Goal: Task Accomplishment & Management: Use online tool/utility

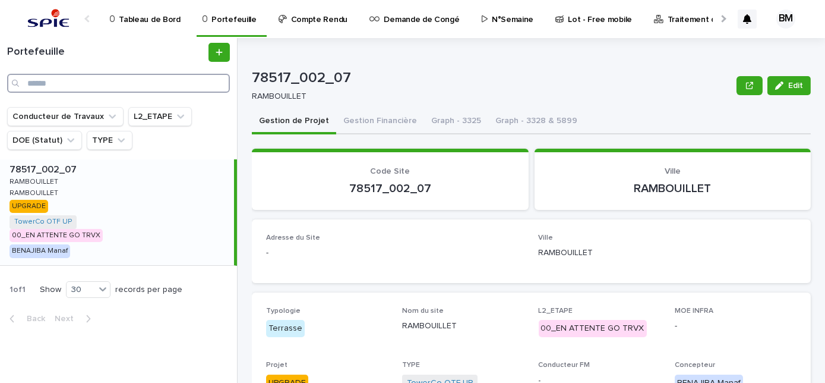
click at [103, 82] on input "Search" at bounding box center [118, 83] width 223 height 19
paste input "**********"
click at [102, 84] on input "**********" at bounding box center [118, 83] width 223 height 19
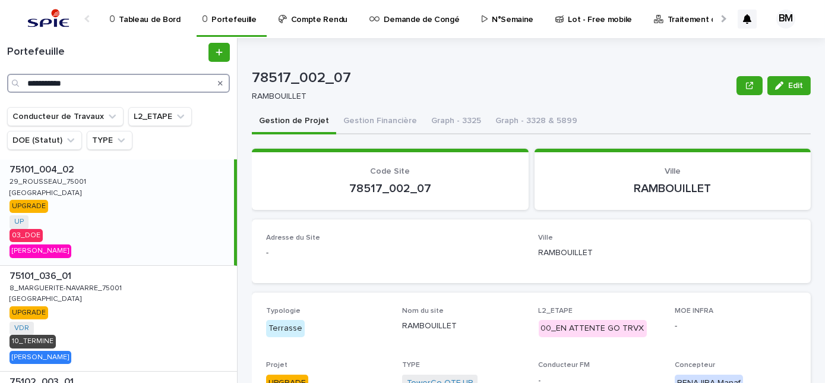
type input "**********"
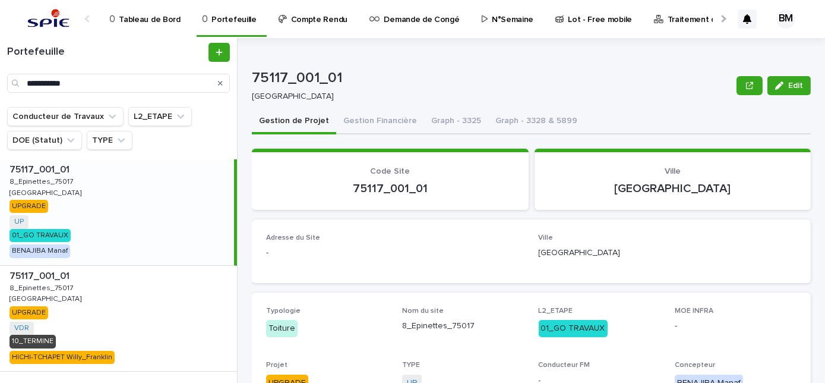
click at [244, 18] on p "Portefeuille" at bounding box center [234, 12] width 45 height 25
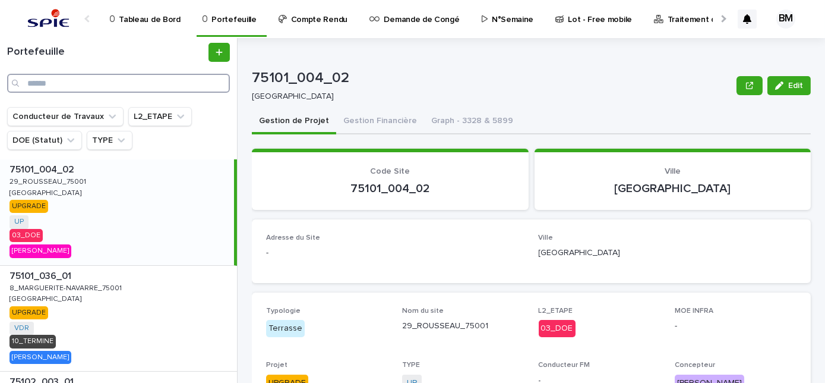
click at [166, 80] on input "Search" at bounding box center [118, 83] width 223 height 19
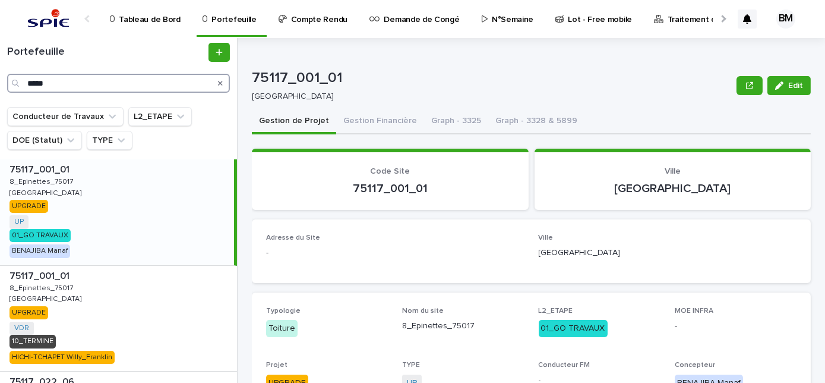
type input "*****"
click at [176, 204] on div "75117_001_01 75117_001_01 [GEOGRAPHIC_DATA] UP + 0 01_GO TRAVAUX BENAJIBA Manaf" at bounding box center [117, 212] width 234 height 106
click at [371, 120] on button "Gestion Financière" at bounding box center [380, 121] width 88 height 25
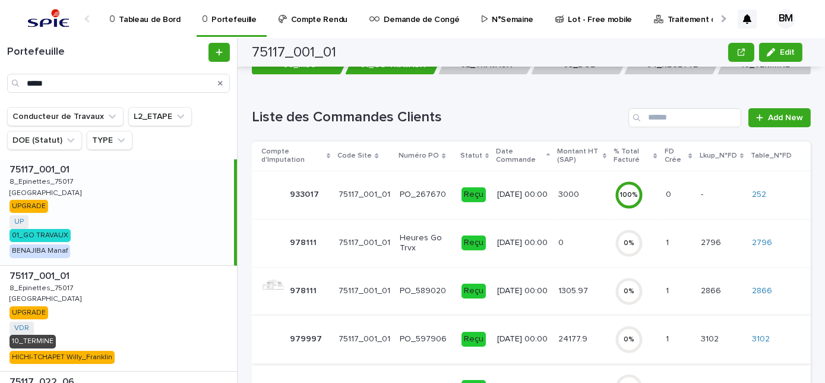
scroll to position [194, 0]
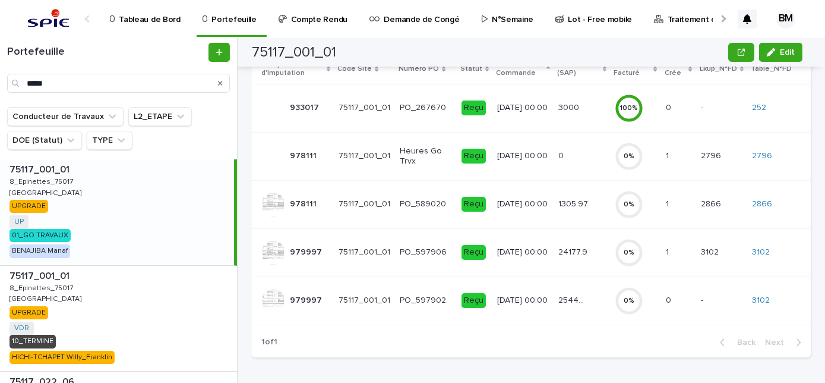
click at [559, 247] on p "24177.9" at bounding box center [574, 251] width 31 height 12
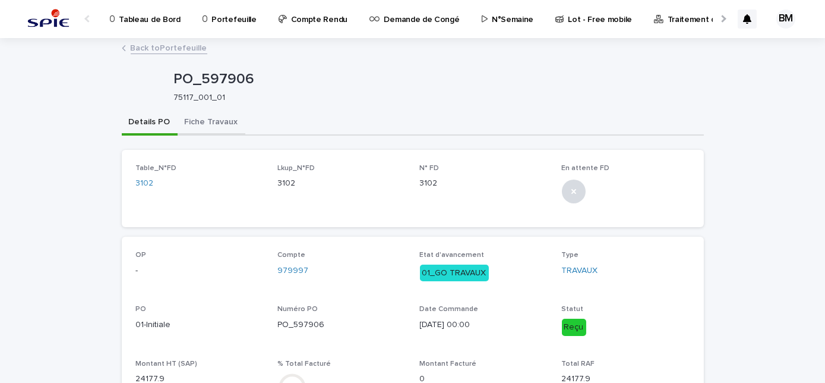
click at [190, 121] on button "Fiche Travaux" at bounding box center [212, 123] width 68 height 25
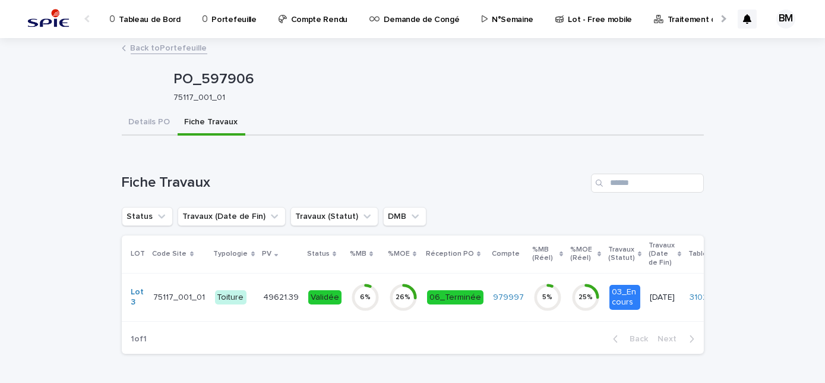
click at [258, 302] on td "49621.39 49621.39" at bounding box center [280, 297] width 45 height 48
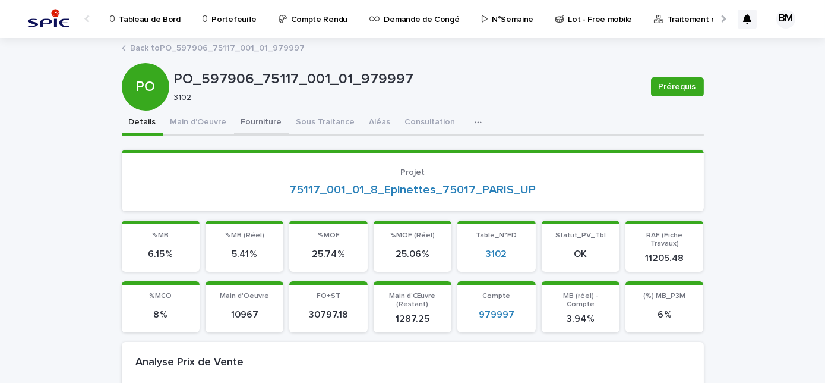
click at [264, 123] on button "Fourniture" at bounding box center [261, 123] width 55 height 25
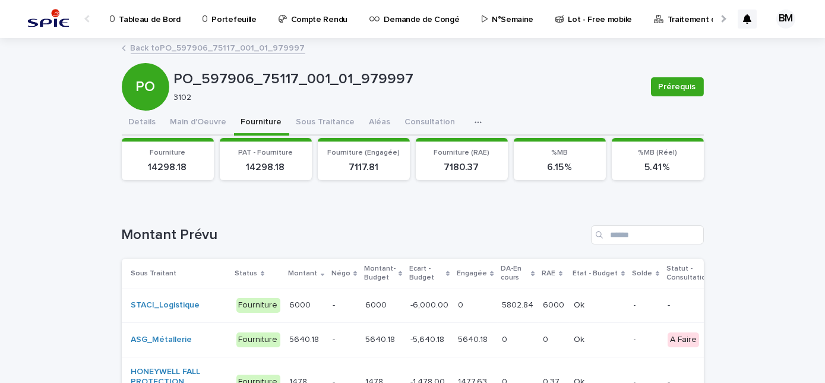
click at [174, 46] on link "Back to PO_597906_75117_001_01_979997" at bounding box center [218, 47] width 175 height 14
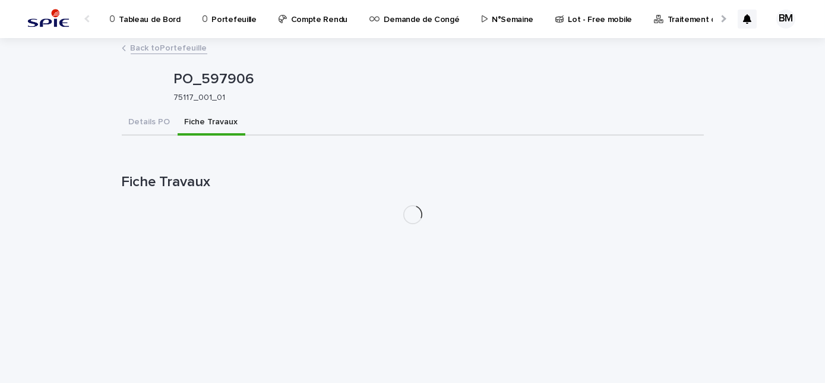
click at [174, 46] on link "Back to Portefeuille" at bounding box center [169, 47] width 77 height 14
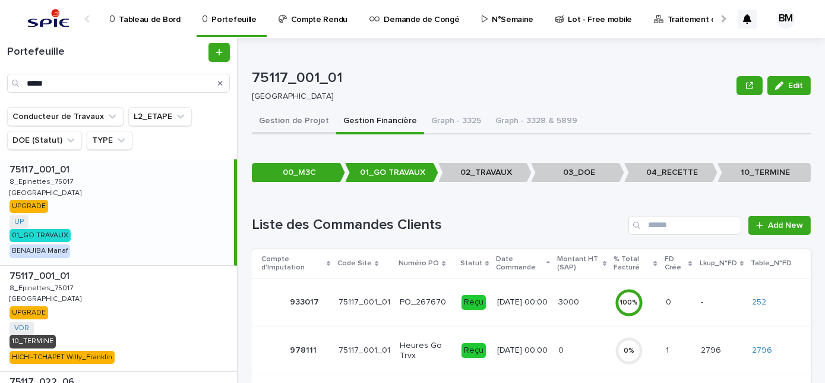
click at [285, 124] on button "Gestion de Projet" at bounding box center [294, 121] width 84 height 25
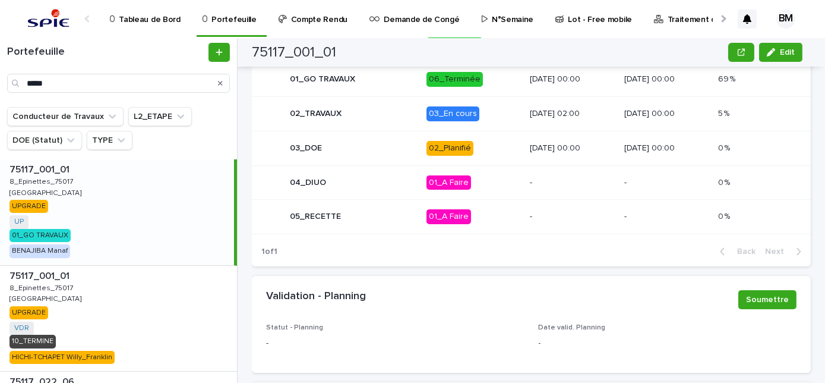
scroll to position [654, 0]
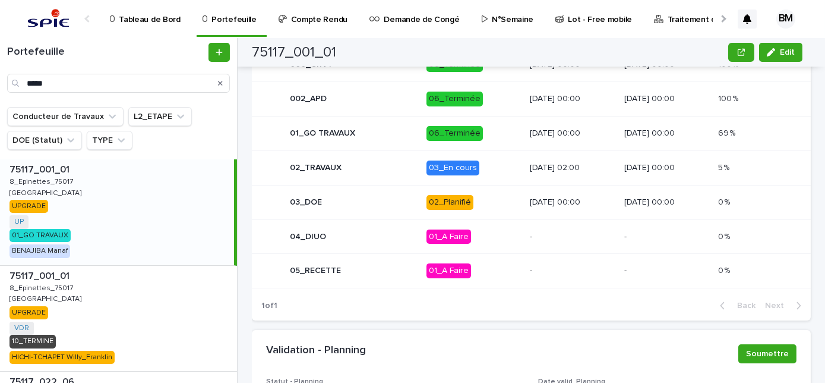
click at [377, 169] on div "02_TRAVAUX" at bounding box center [339, 168] width 156 height 24
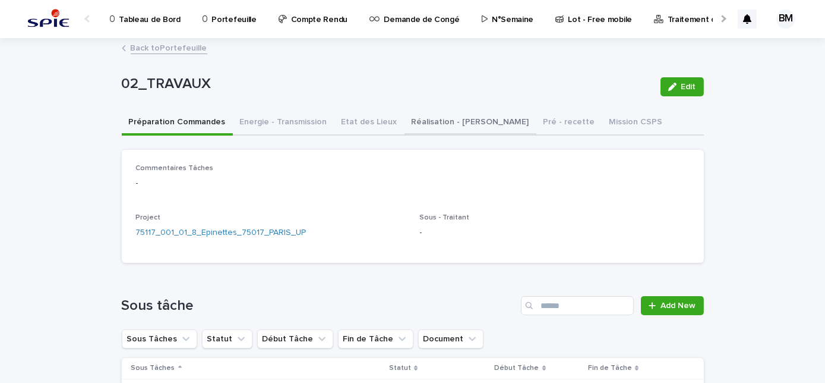
click at [423, 119] on button "Réalisation - [PERSON_NAME]" at bounding box center [471, 123] width 132 height 25
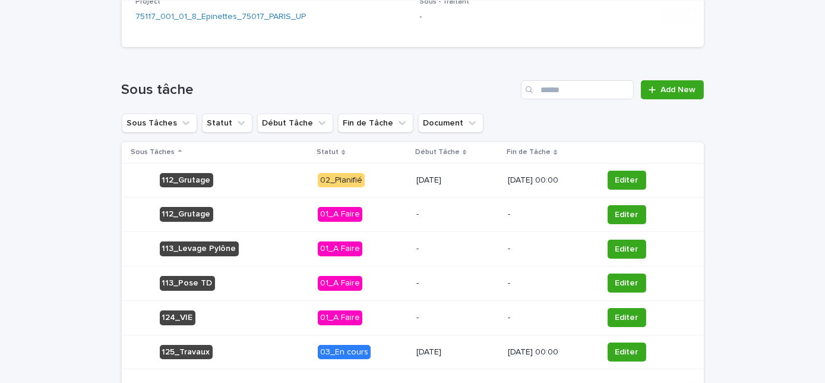
scroll to position [302, 0]
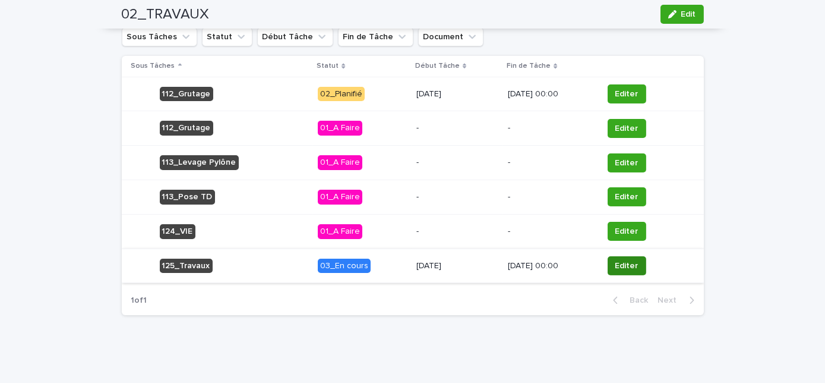
click at [623, 270] on button "Editer" at bounding box center [627, 265] width 39 height 19
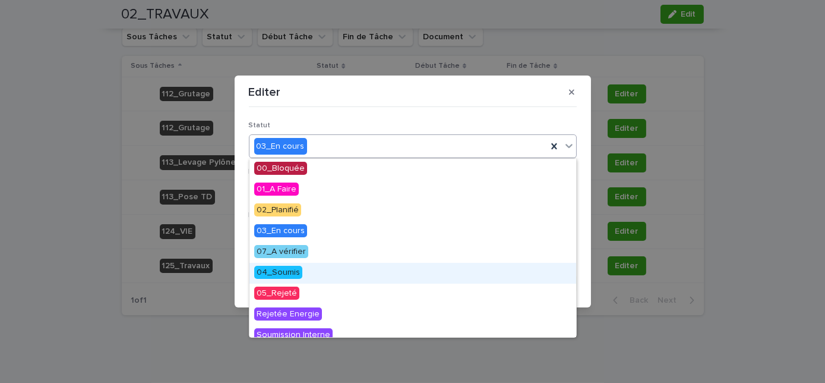
scroll to position [108, 0]
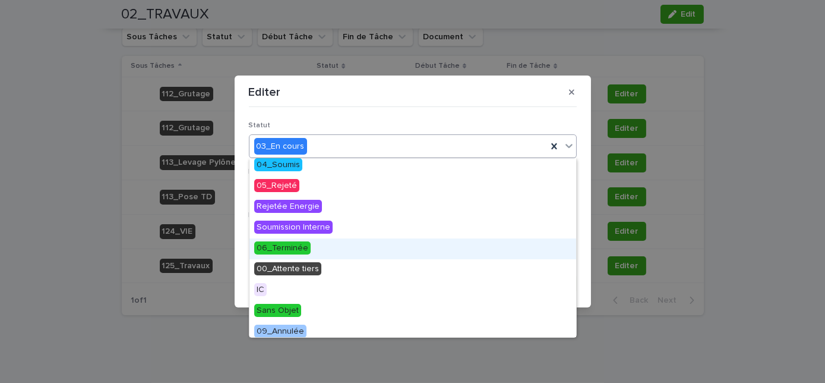
click at [289, 246] on span "06_Terminée" at bounding box center [282, 247] width 56 height 13
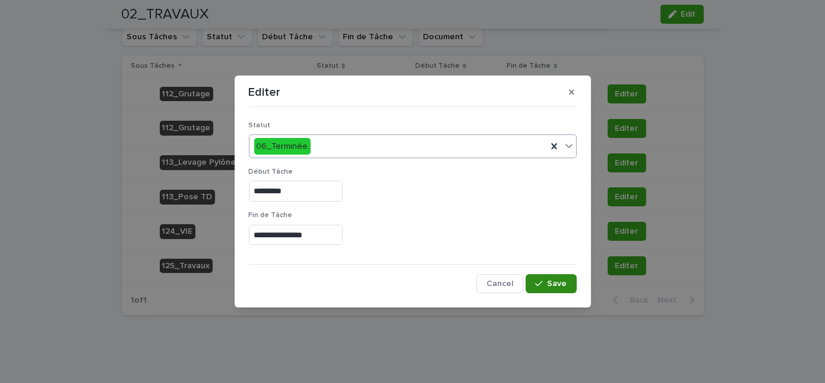
click at [559, 279] on button "Save" at bounding box center [551, 283] width 51 height 19
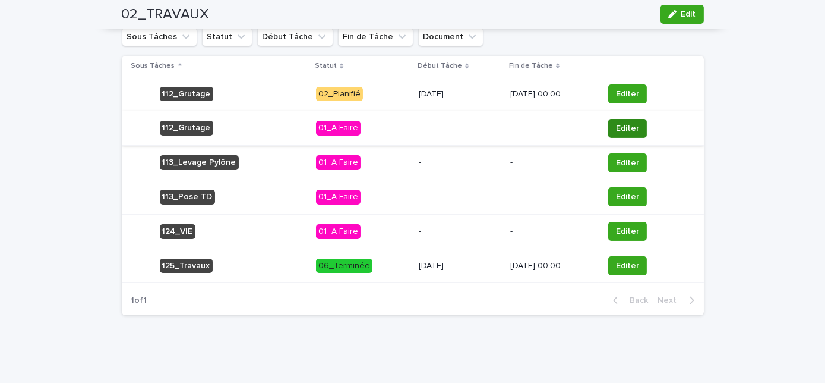
click at [629, 124] on span "Editer" at bounding box center [627, 128] width 23 height 12
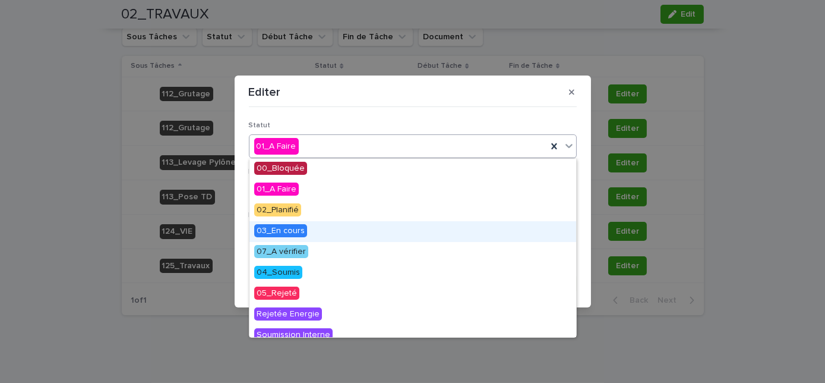
scroll to position [53, 0]
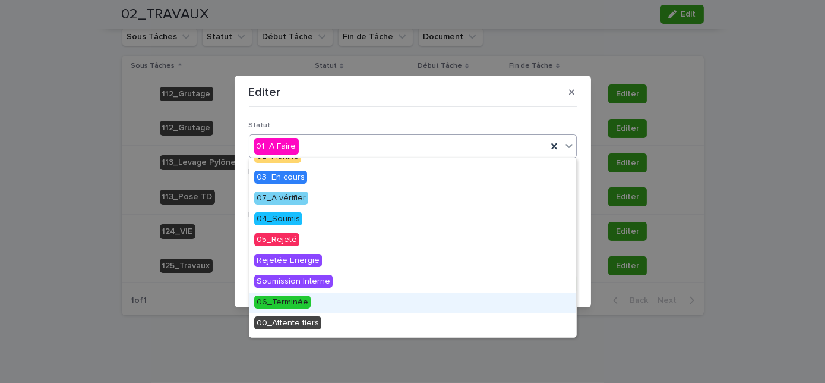
click at [305, 299] on span "06_Terminée" at bounding box center [282, 301] width 56 height 13
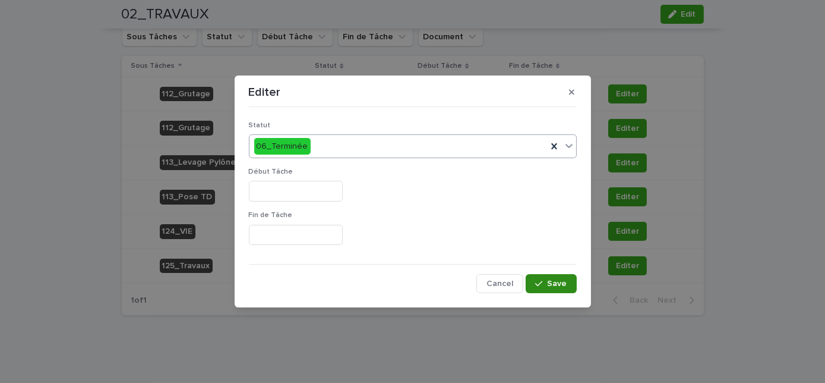
click at [556, 280] on span "Save" at bounding box center [558, 283] width 20 height 8
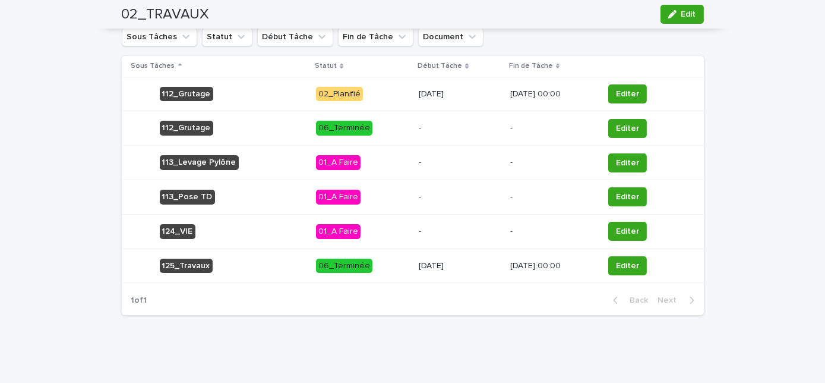
click at [419, 124] on p "-" at bounding box center [459, 128] width 81 height 10
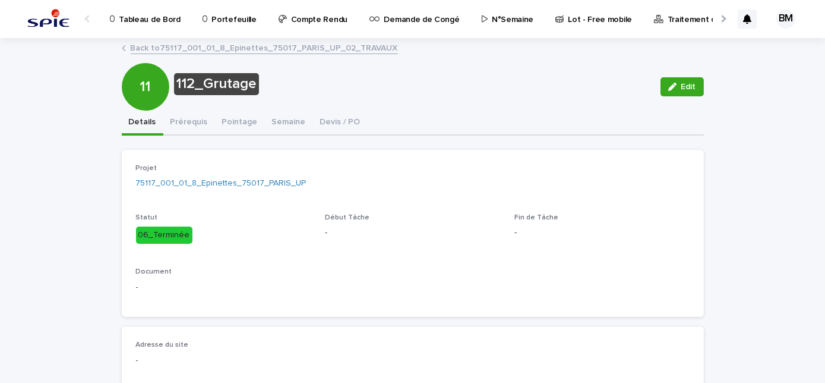
click at [163, 48] on link "Back to 75117_001_01_8_Epinettes_75017_PARIS_UP_02_TRAVAUX" at bounding box center [264, 47] width 267 height 14
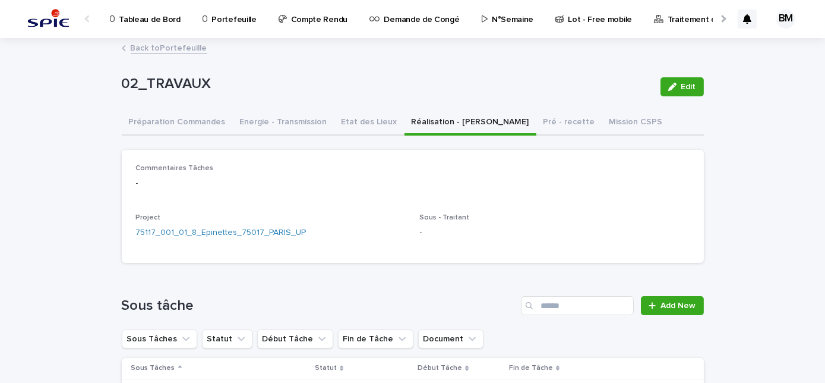
scroll to position [162, 0]
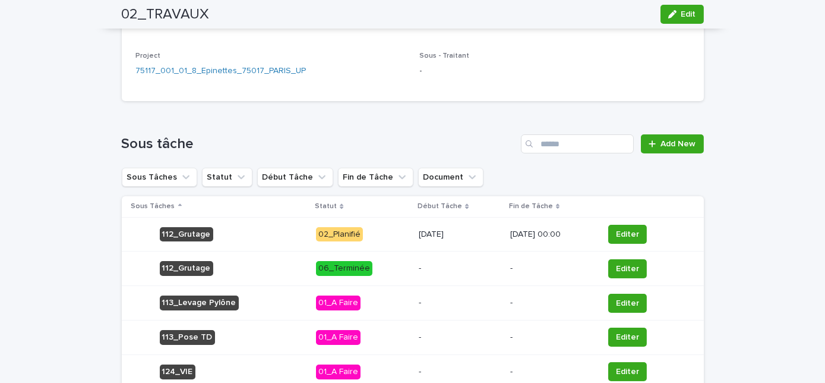
click at [473, 231] on p "[DATE]" at bounding box center [459, 234] width 81 height 10
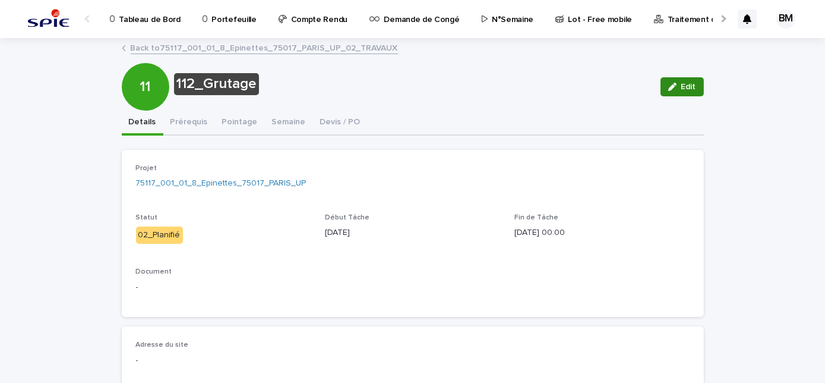
click at [668, 89] on icon "button" at bounding box center [672, 87] width 8 height 8
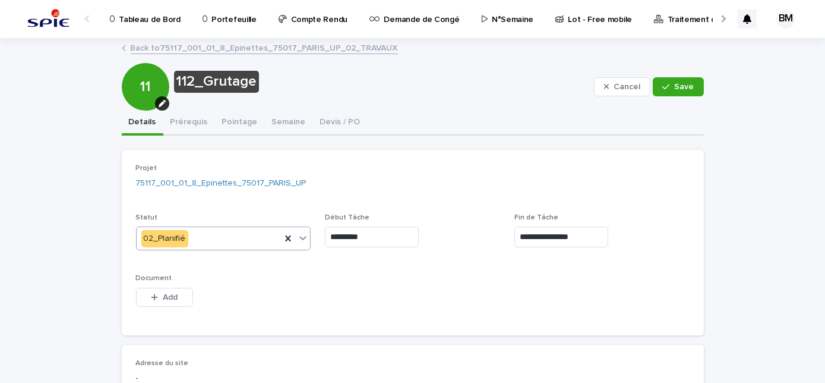
click at [200, 238] on div "02_Planifié" at bounding box center [209, 239] width 145 height 20
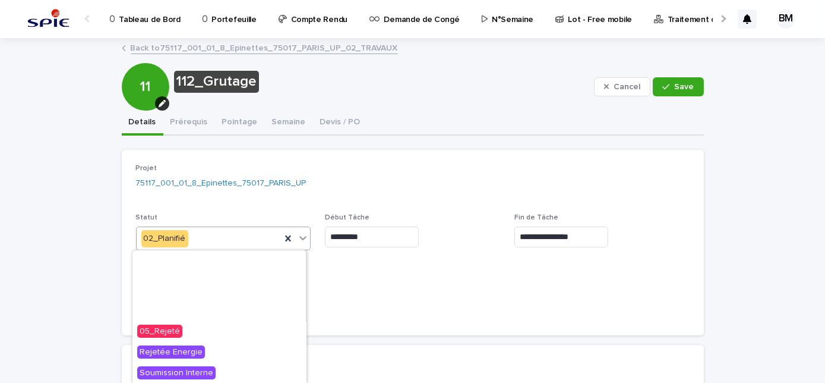
scroll to position [162, 0]
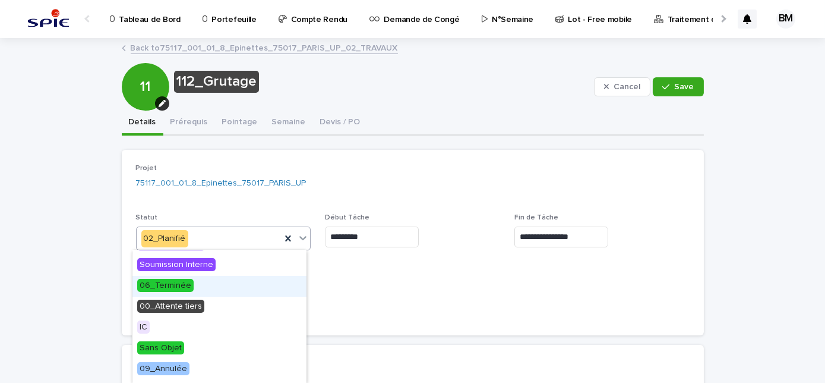
drag, startPoint x: 168, startPoint y: 320, endPoint x: 157, endPoint y: 284, distance: 37.8
click at [157, 284] on span "06_Terminée" at bounding box center [165, 285] width 56 height 13
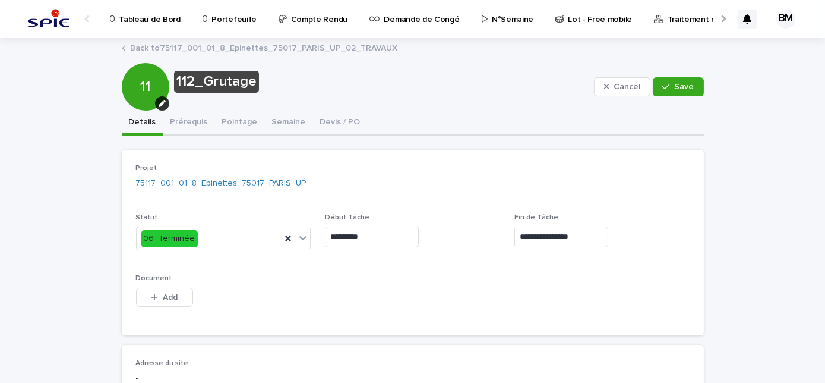
click at [670, 96] on div "Cancel Save" at bounding box center [649, 87] width 110 height 48
click at [670, 92] on button "Save" at bounding box center [678, 86] width 51 height 19
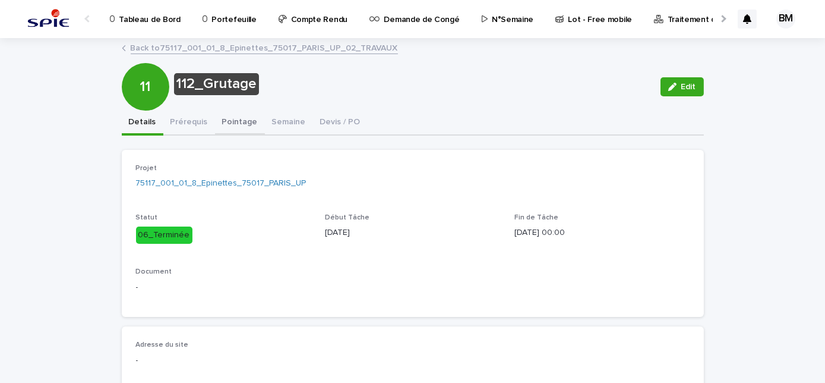
click at [236, 121] on button "Pointage" at bounding box center [240, 123] width 50 height 25
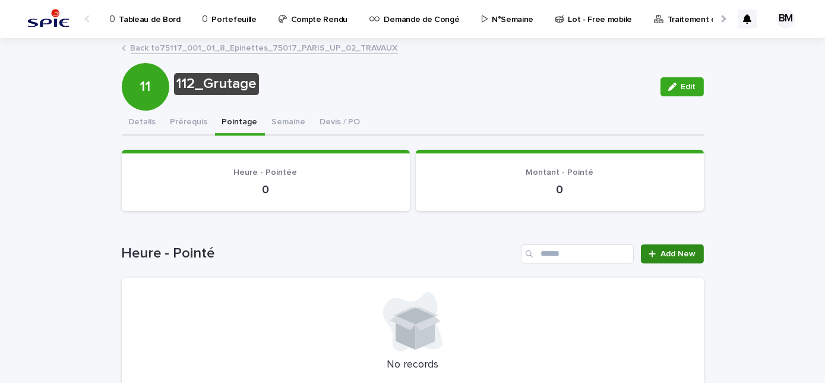
click at [681, 253] on span "Add New" at bounding box center [678, 254] width 35 height 8
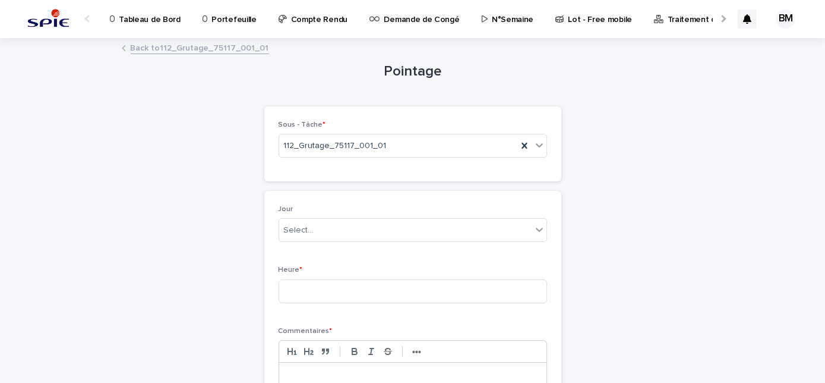
scroll to position [108, 0]
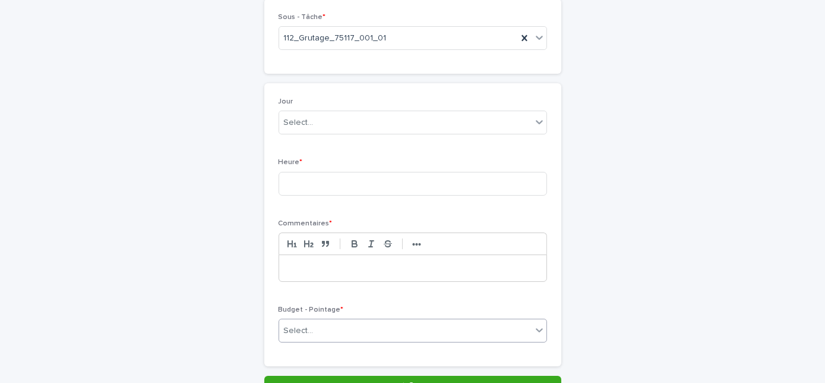
click at [337, 326] on div "Select..." at bounding box center [405, 331] width 253 height 20
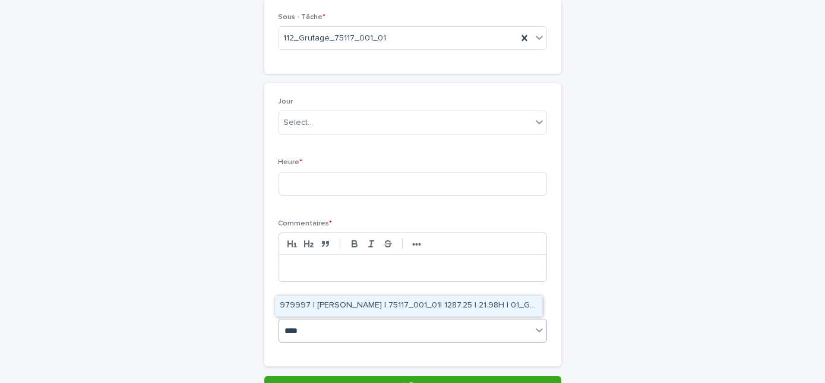
type input "*****"
click at [470, 309] on div "979997 | [PERSON_NAME] | 75117_001_01| 1287.25 | 21.98H | 01_GO TRAVAUX" at bounding box center [408, 305] width 267 height 21
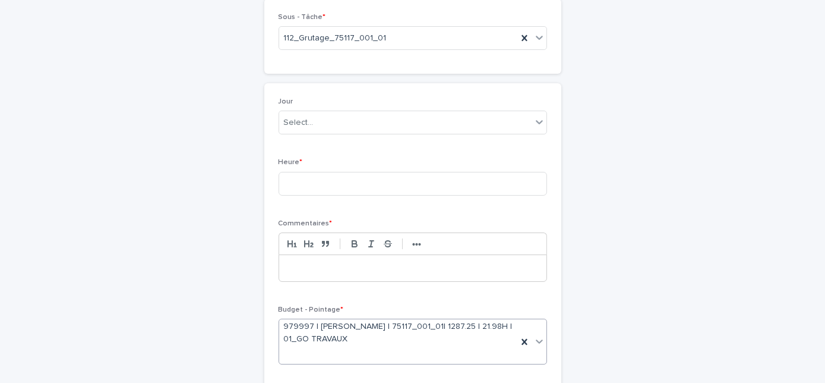
scroll to position [119, 0]
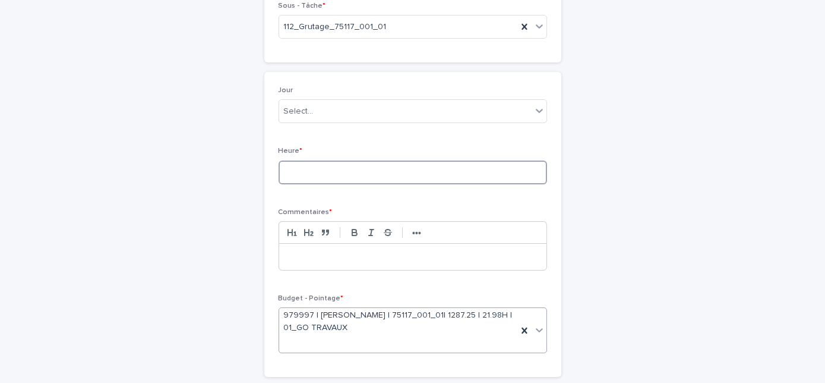
click at [292, 171] on input at bounding box center [413, 172] width 269 height 24
type input "**"
click at [305, 255] on p at bounding box center [413, 257] width 250 height 12
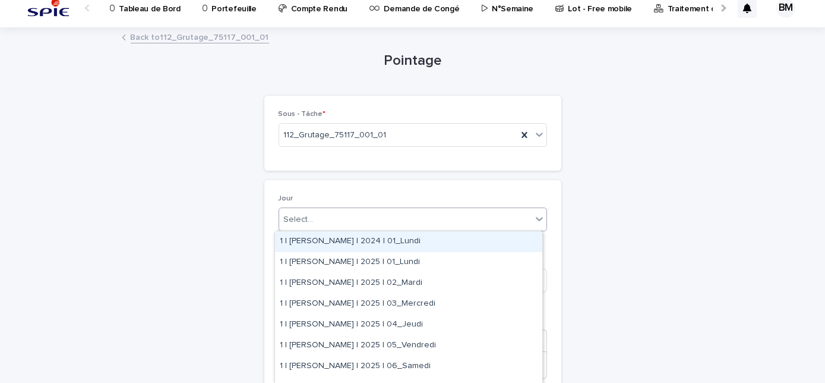
click at [347, 220] on div "Select..." at bounding box center [405, 220] width 253 height 20
type input "********"
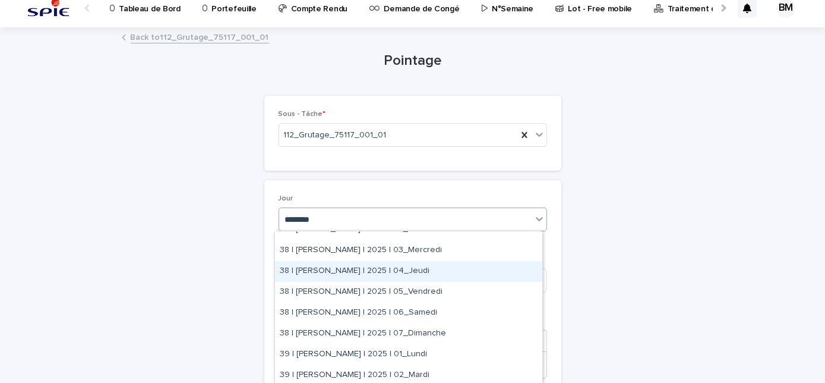
scroll to position [270, 0]
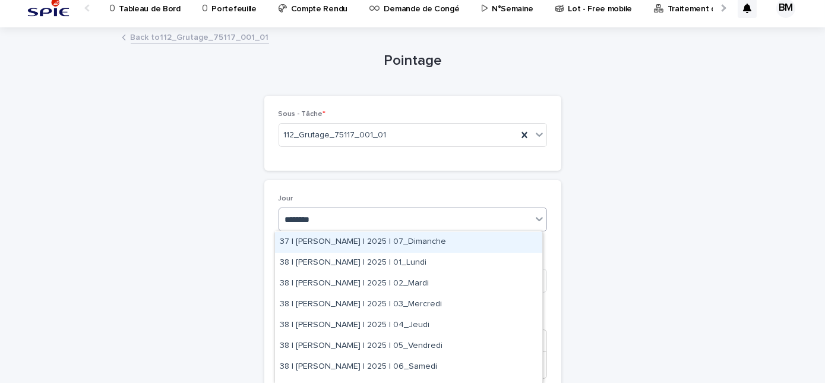
click at [355, 242] on div "37 | [PERSON_NAME] | 2025 | 07_Dimanche" at bounding box center [408, 242] width 267 height 21
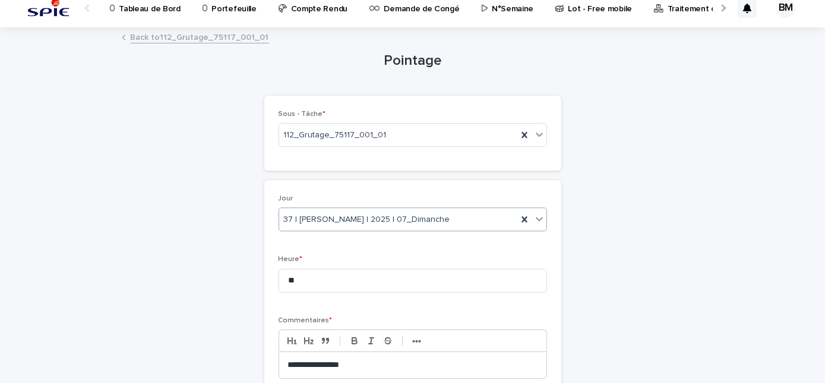
scroll to position [172, 0]
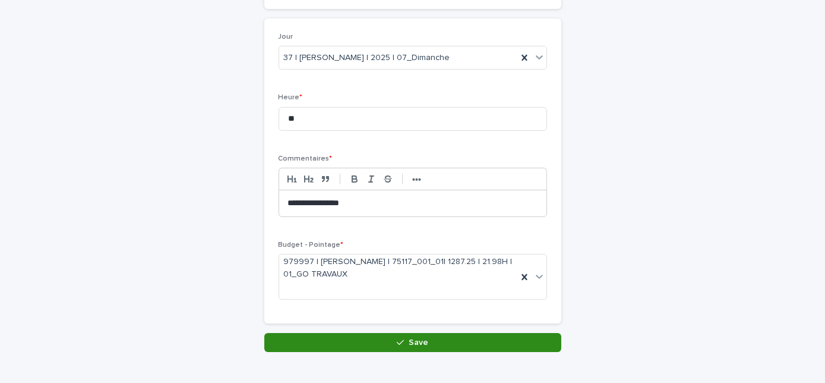
click at [383, 341] on button "Save" at bounding box center [412, 342] width 297 height 19
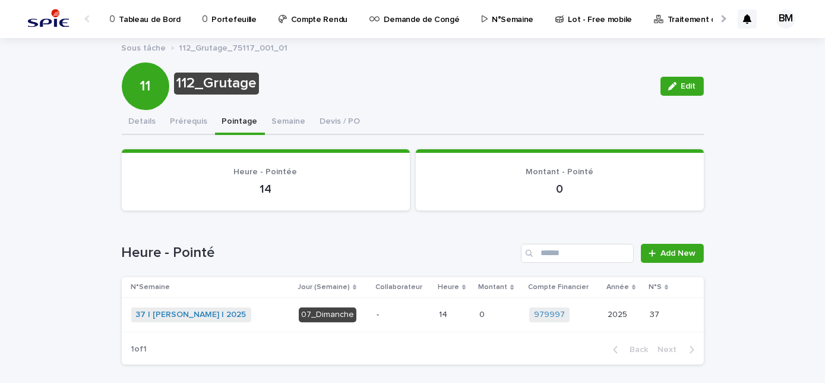
click at [409, 312] on p "-" at bounding box center [403, 315] width 53 height 10
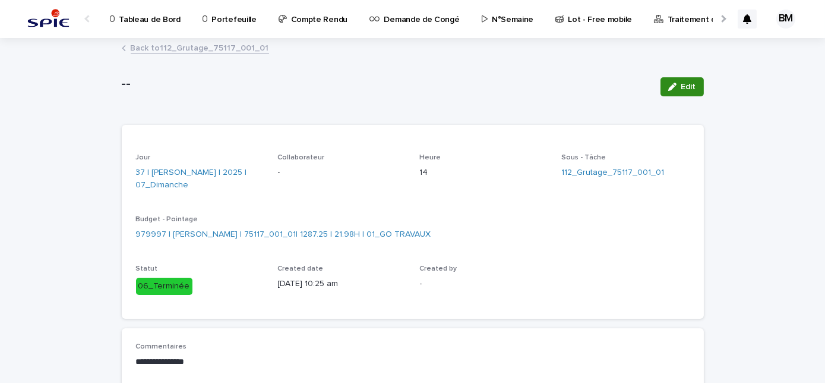
click at [670, 91] on button "Edit" at bounding box center [682, 86] width 43 height 19
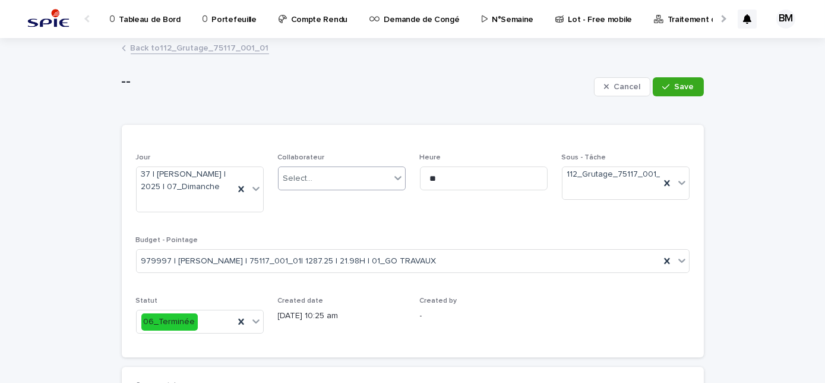
click at [319, 178] on div "Select..." at bounding box center [335, 179] width 112 height 20
type input "******"
click at [340, 195] on div "BENAJIBA Manaf" at bounding box center [338, 200] width 127 height 21
click at [676, 90] on span "Save" at bounding box center [685, 87] width 20 height 8
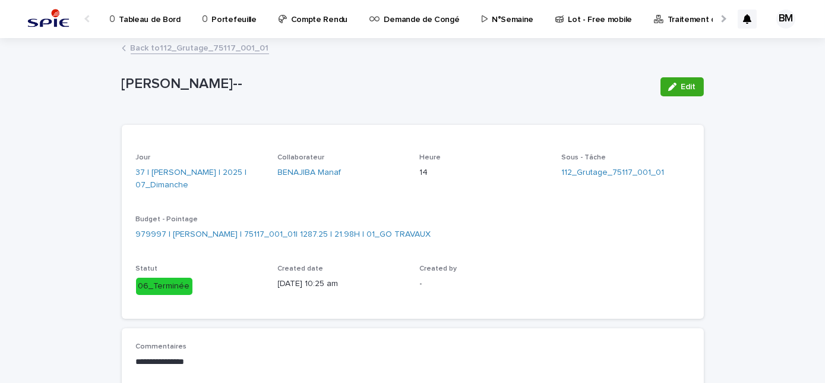
click at [226, 49] on link "Back to 112_Grutage_75117_001_01" at bounding box center [200, 47] width 138 height 14
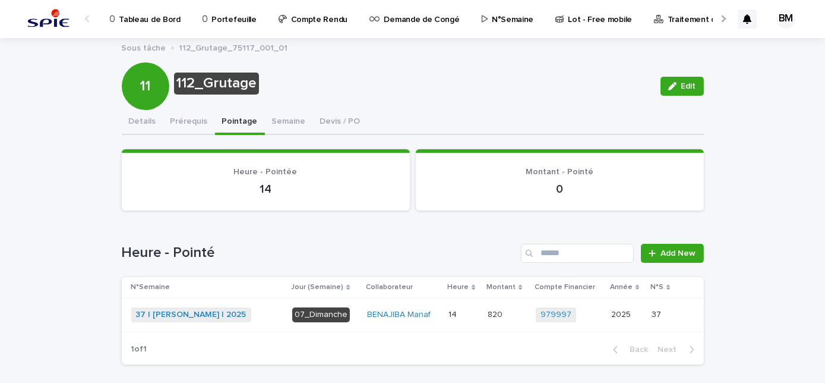
click at [350, 313] on p "07_Dimanche" at bounding box center [324, 314] width 65 height 15
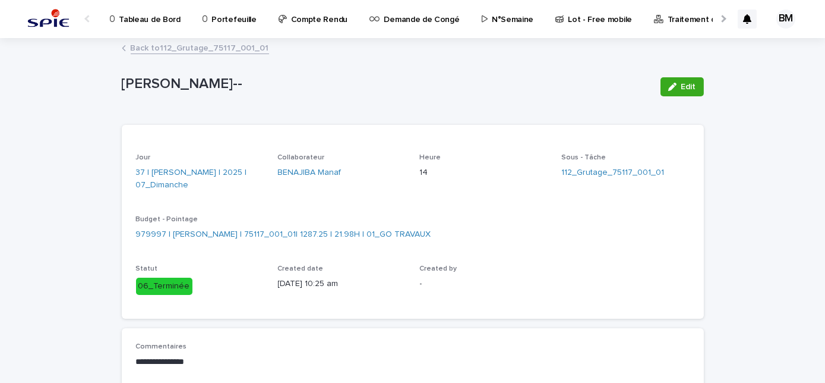
click at [211, 47] on link "Back to 112_Grutage_75117_001_01" at bounding box center [200, 47] width 138 height 14
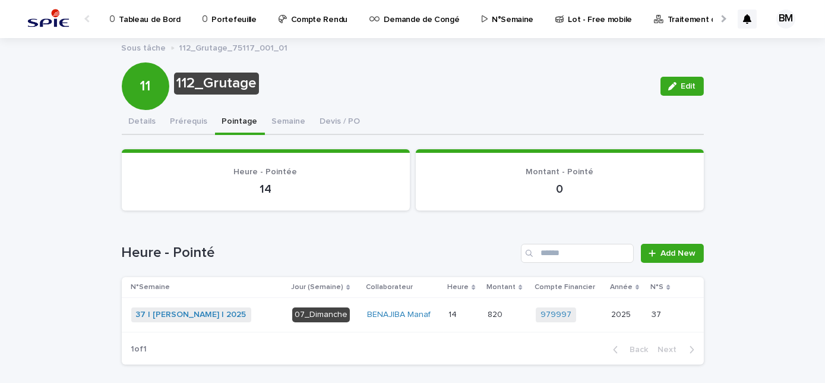
click at [231, 15] on p "Portefeuille" at bounding box center [234, 12] width 45 height 25
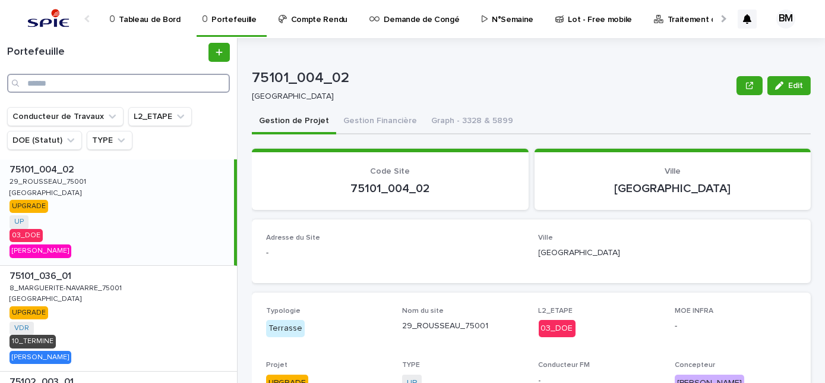
drag, startPoint x: 194, startPoint y: 79, endPoint x: 187, endPoint y: 78, distance: 7.2
click at [193, 80] on input "Search" at bounding box center [118, 83] width 223 height 19
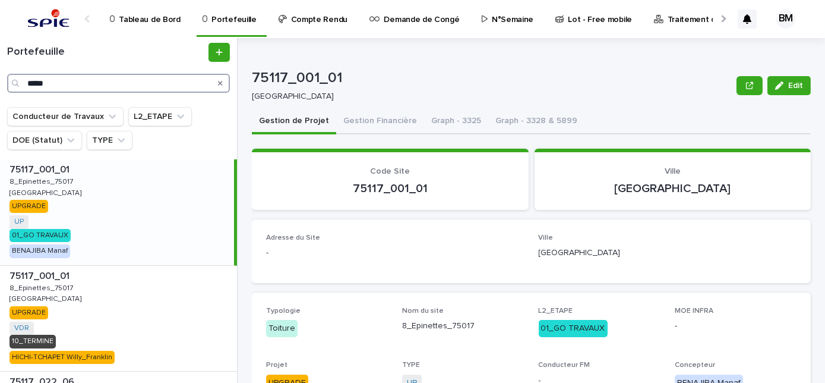
type input "*****"
click at [169, 234] on div "75117_001_01 75117_001_01 [GEOGRAPHIC_DATA] UP + 0 01_GO TRAVAUX BENAJIBA Manaf" at bounding box center [117, 212] width 234 height 106
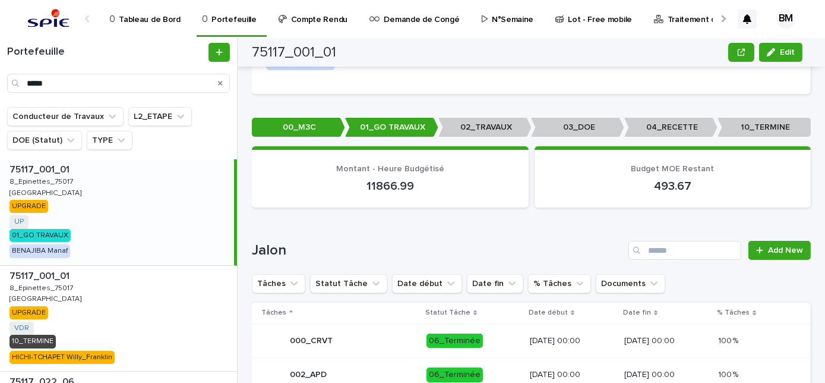
scroll to position [594, 0]
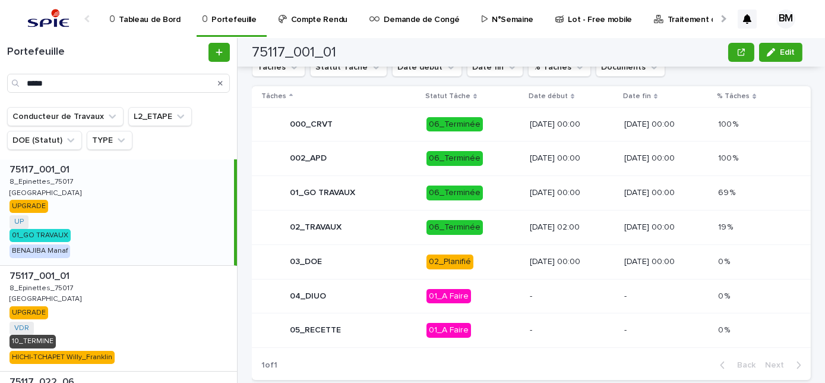
click at [490, 232] on p "06_Terminée" at bounding box center [474, 227] width 94 height 15
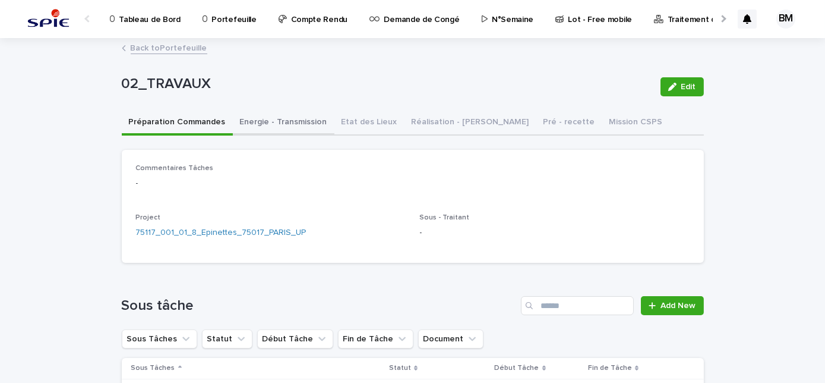
click at [276, 117] on button "Energie - Transmission" at bounding box center [284, 123] width 102 height 25
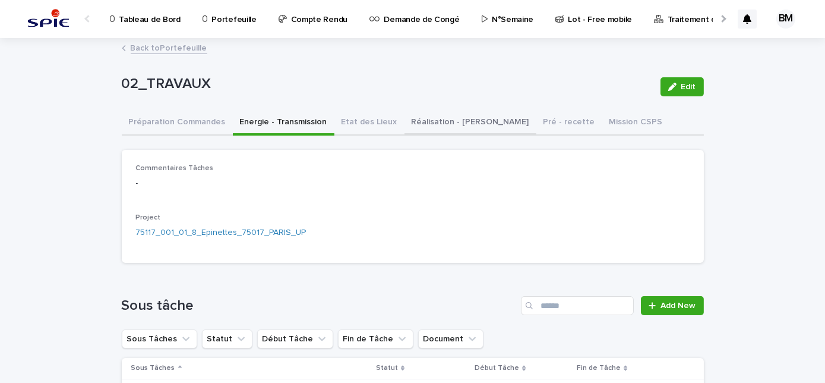
click at [449, 125] on button "Réalisation - [PERSON_NAME]" at bounding box center [471, 123] width 132 height 25
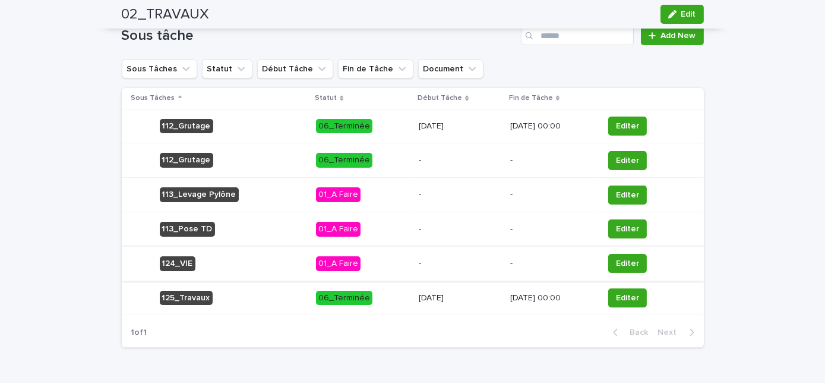
scroll to position [302, 0]
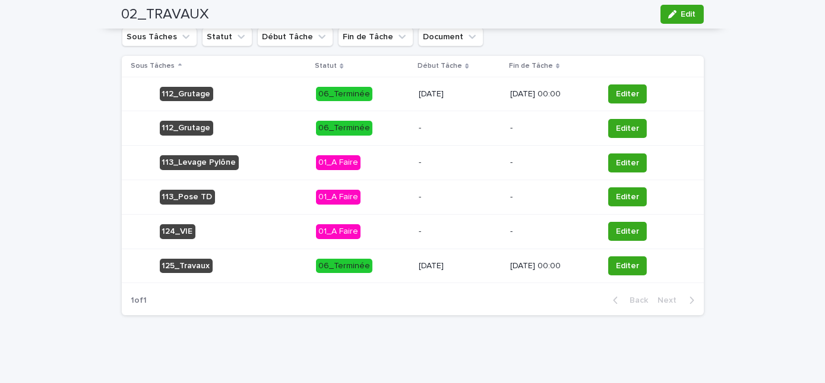
click at [452, 261] on p "[DATE]" at bounding box center [459, 266] width 81 height 10
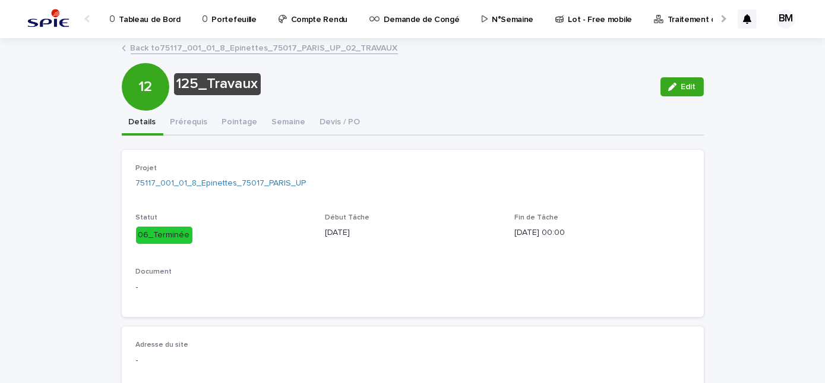
click at [179, 43] on link "Back to 75117_001_01_8_Epinettes_75017_PARIS_UP_02_TRAVAUX" at bounding box center [264, 47] width 267 height 14
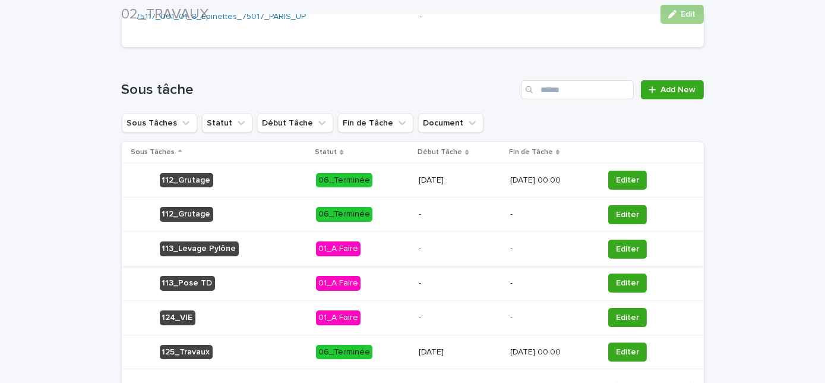
scroll to position [270, 0]
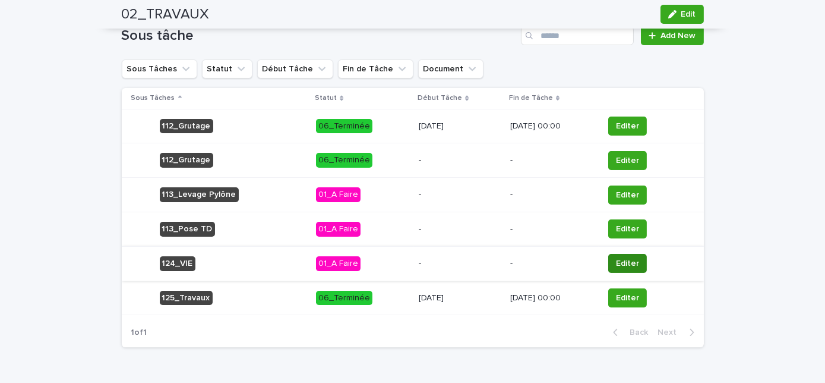
click at [614, 261] on button "Editer" at bounding box center [627, 263] width 39 height 19
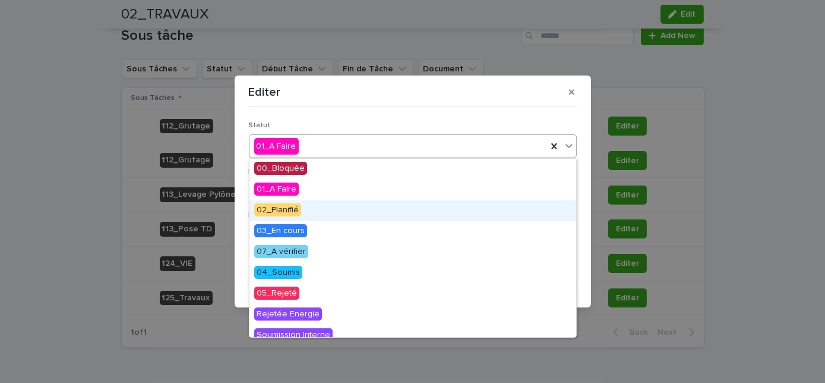
click at [297, 207] on span "02_Planifié" at bounding box center [277, 209] width 47 height 13
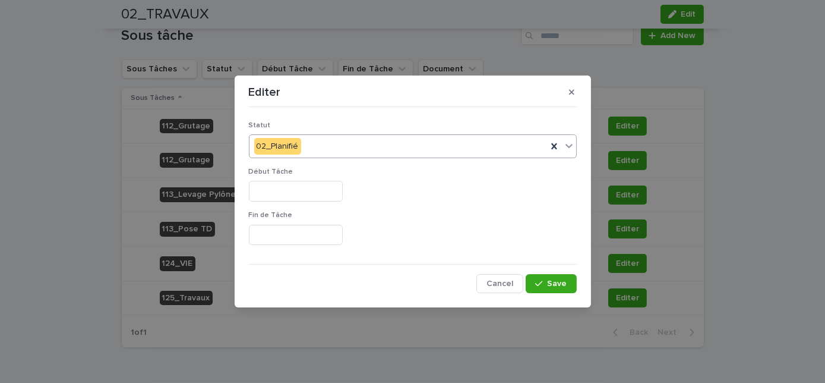
click at [291, 194] on input "text" at bounding box center [296, 191] width 94 height 21
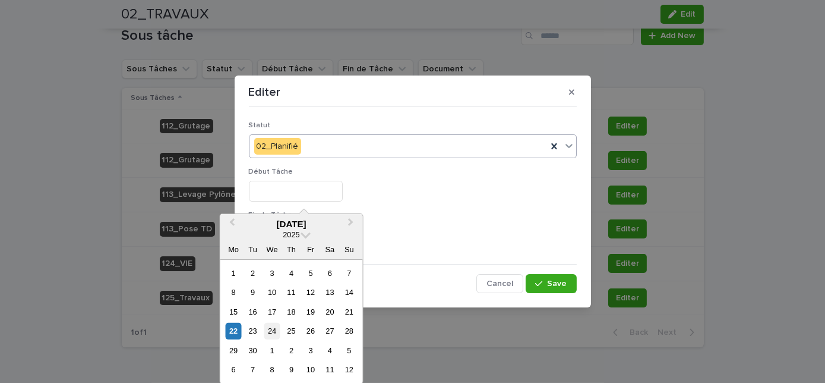
click at [272, 332] on div "24" at bounding box center [272, 331] width 16 height 16
type input "*********"
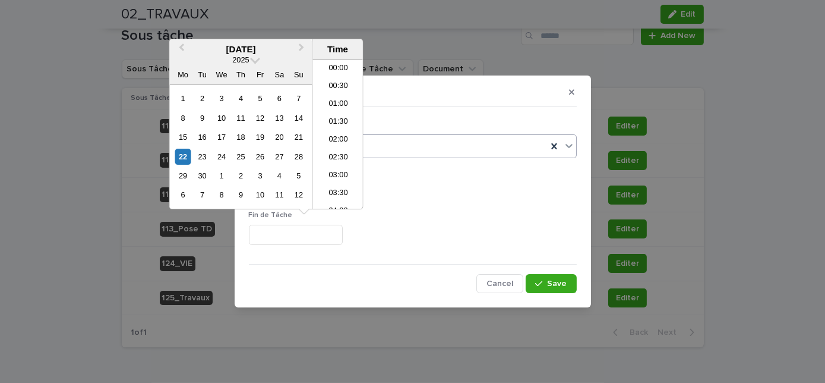
click at [301, 229] on input "text" at bounding box center [296, 235] width 94 height 21
click at [222, 153] on div "24" at bounding box center [221, 157] width 16 height 16
type input "**********"
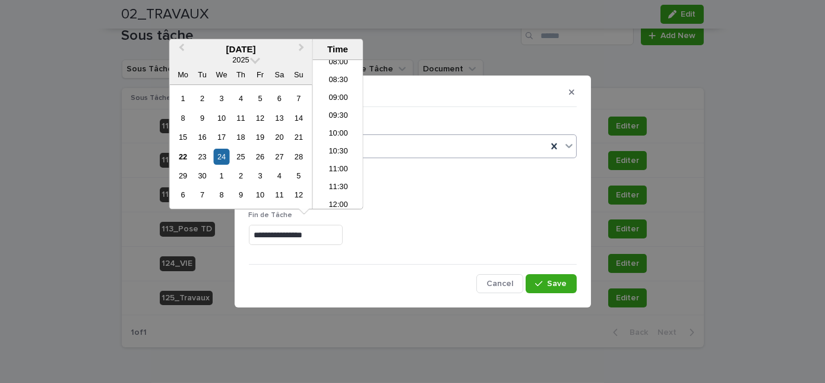
click at [446, 200] on div "*********" at bounding box center [413, 191] width 328 height 21
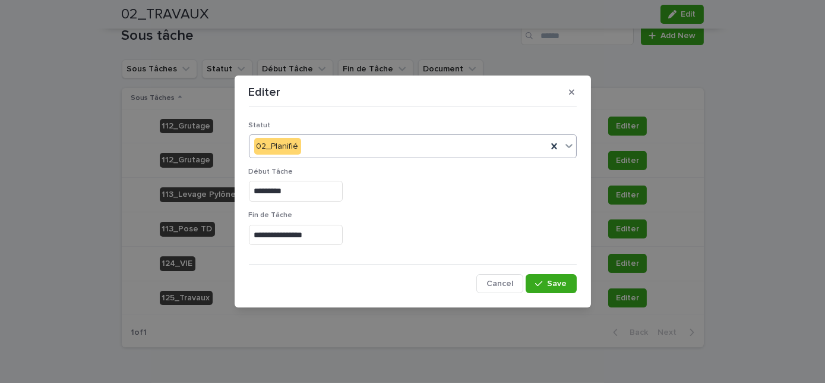
drag, startPoint x: 548, startPoint y: 282, endPoint x: 530, endPoint y: 297, distance: 23.2
click at [547, 282] on div "button" at bounding box center [541, 283] width 12 height 8
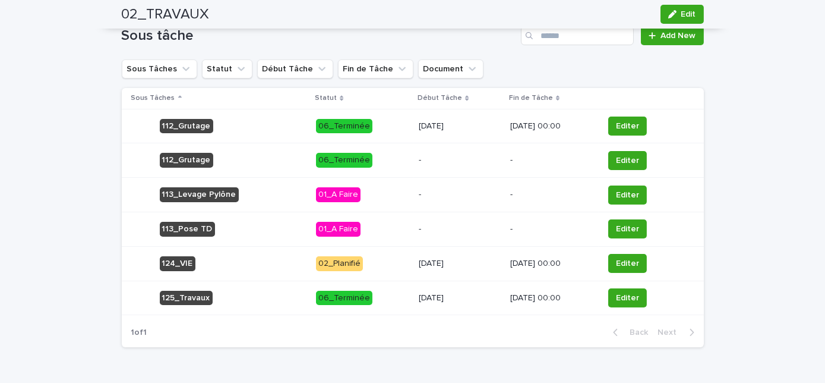
click at [511, 294] on p "[DATE] 00:00" at bounding box center [552, 298] width 84 height 10
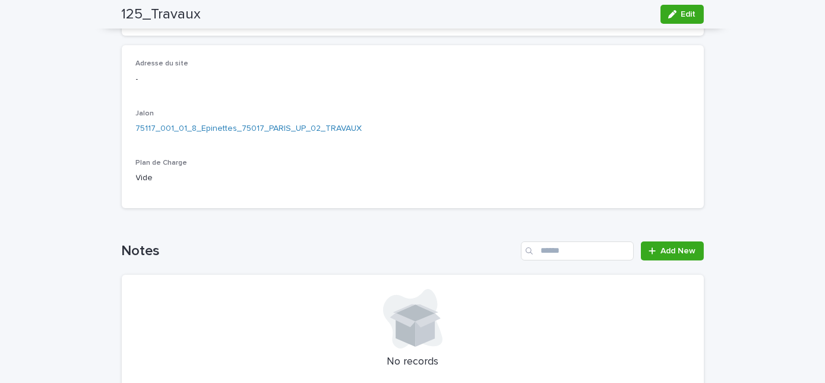
scroll to position [11, 0]
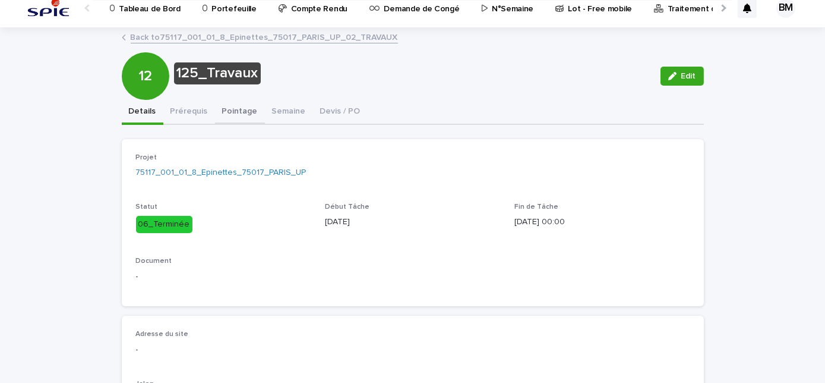
click at [233, 108] on div "125_Travaux Edit 12 125_Travaux Edit Sorry, there was an error saving your reco…" at bounding box center [413, 360] width 582 height 662
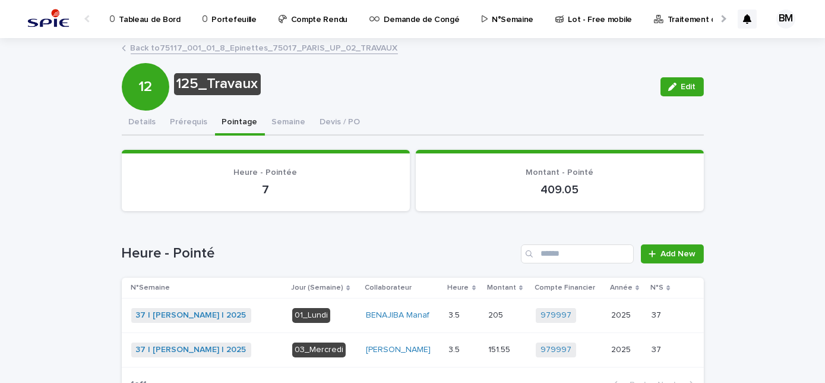
click at [199, 46] on link "Back to 75117_001_01_8_Epinettes_75017_PARIS_UP_02_TRAVAUX" at bounding box center [264, 47] width 267 height 14
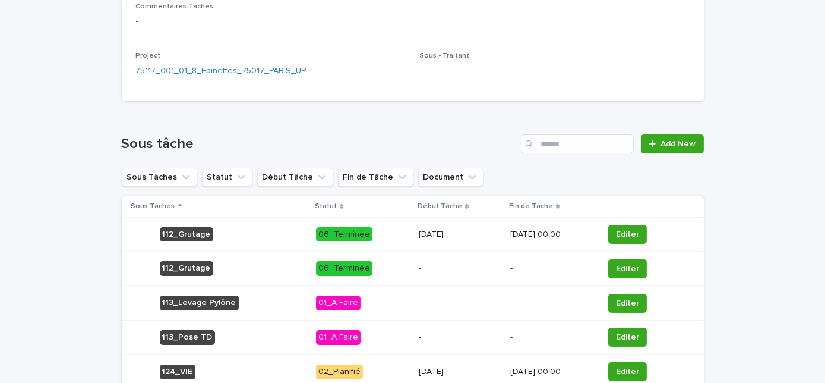
scroll to position [216, 0]
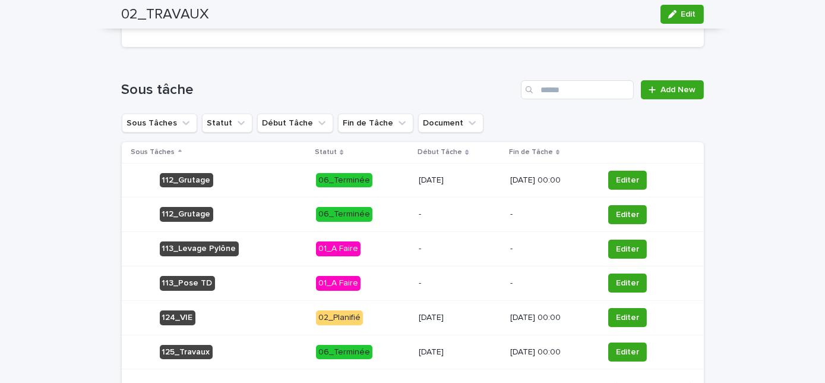
click at [451, 342] on div "[DATE]" at bounding box center [459, 352] width 81 height 20
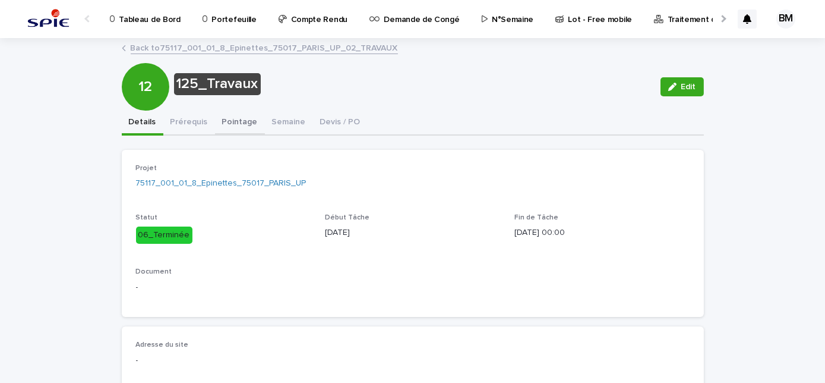
click at [238, 123] on button "Pointage" at bounding box center [240, 123] width 50 height 25
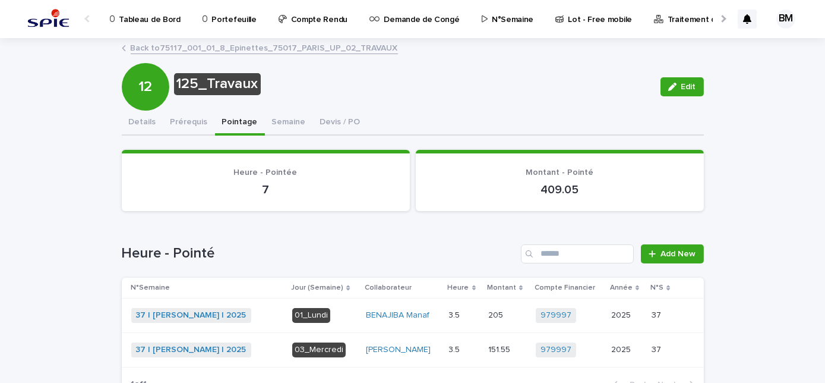
scroll to position [84, 0]
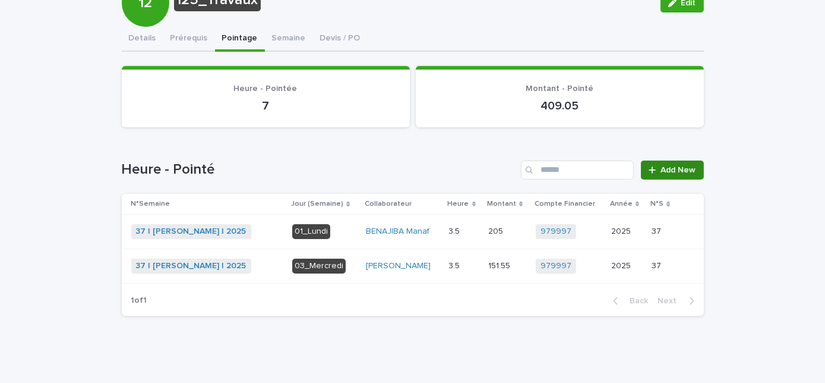
click at [674, 167] on span "Add New" at bounding box center [678, 170] width 35 height 8
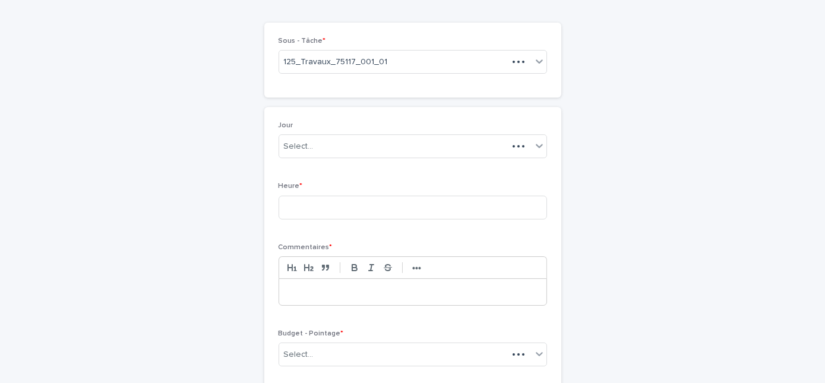
scroll to position [103, 0]
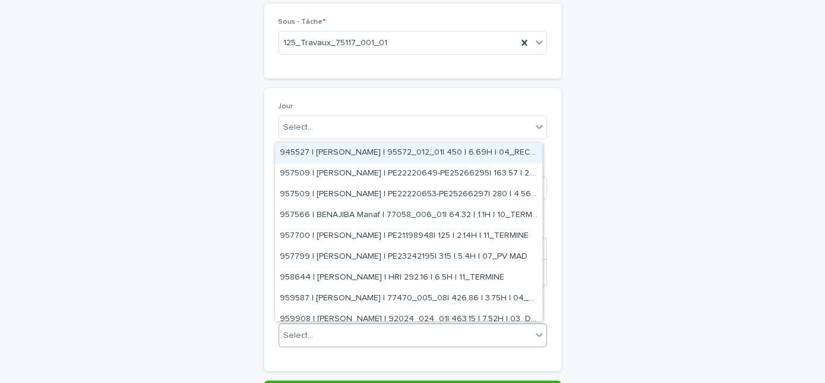
click at [427, 329] on div "Select..." at bounding box center [405, 336] width 253 height 20
type input "********"
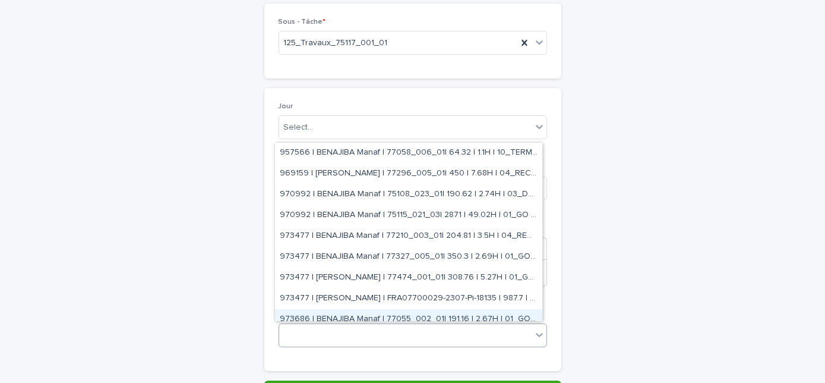
click at [360, 331] on div "benajiba" at bounding box center [405, 336] width 253 height 20
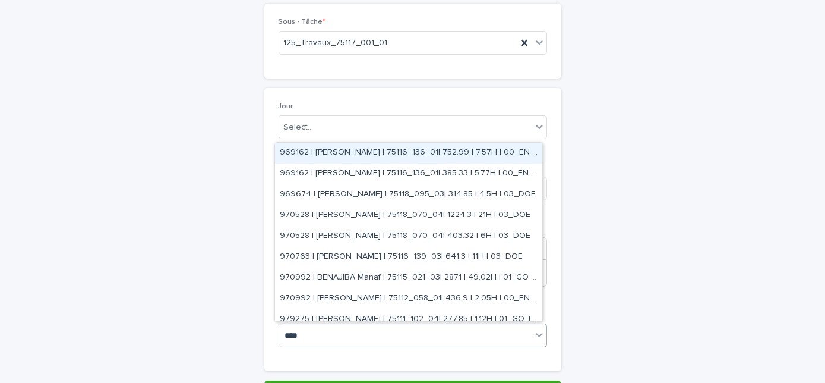
type input "*****"
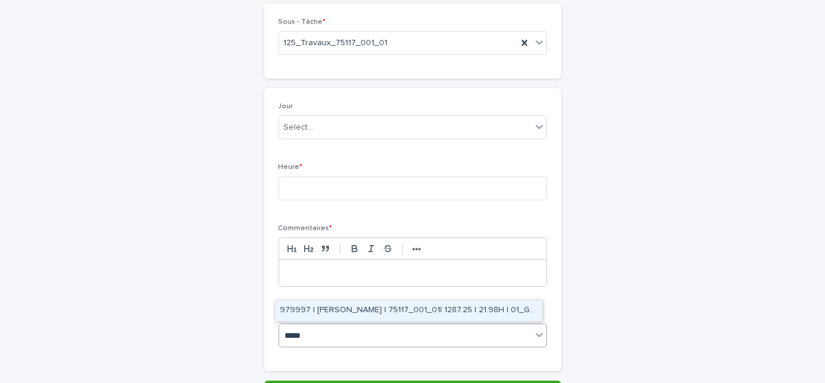
click at [477, 309] on div "979997 | [PERSON_NAME] | 75117_001_01| 1287.25 | 21.98H | 01_GO TRAVAUX" at bounding box center [408, 310] width 267 height 21
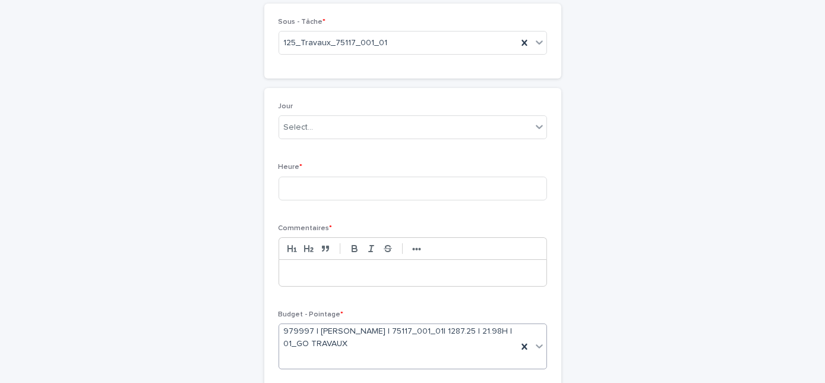
scroll to position [114, 0]
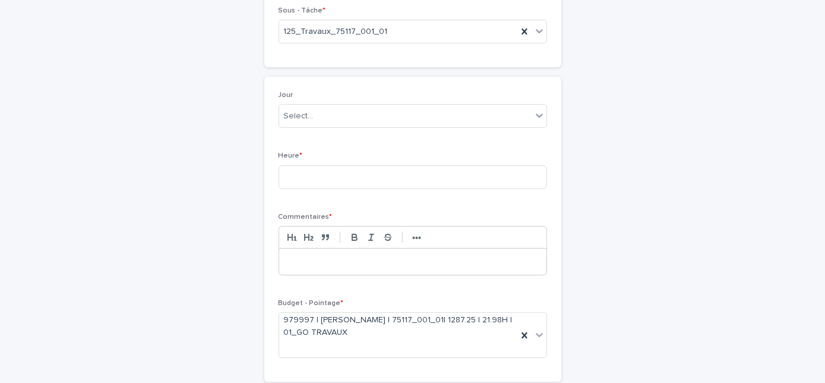
click at [326, 253] on div at bounding box center [412, 261] width 267 height 26
click at [311, 173] on input at bounding box center [413, 177] width 269 height 24
type input "*"
drag, startPoint x: 304, startPoint y: 260, endPoint x: 250, endPoint y: 253, distance: 54.5
click at [250, 253] on div "Pointage Loading... Saving… Loading... Saving… Loading... Saving… Loading... Sa…" at bounding box center [413, 167] width 582 height 485
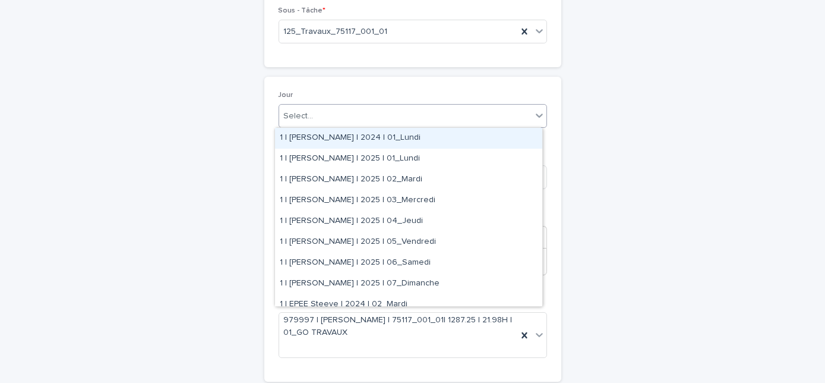
click at [304, 110] on div "Select..." at bounding box center [299, 116] width 30 height 12
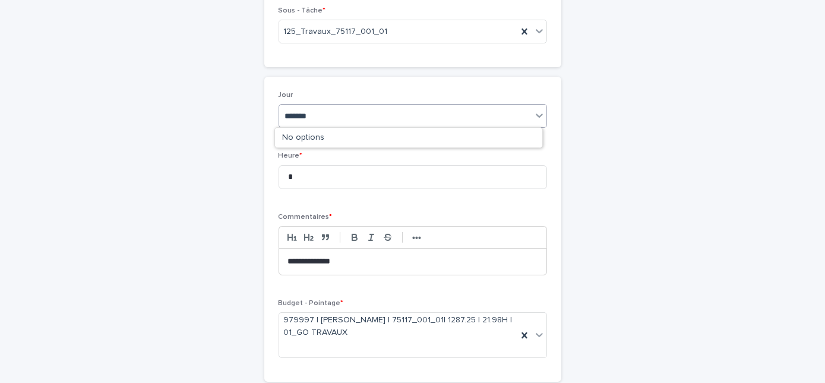
type input "********"
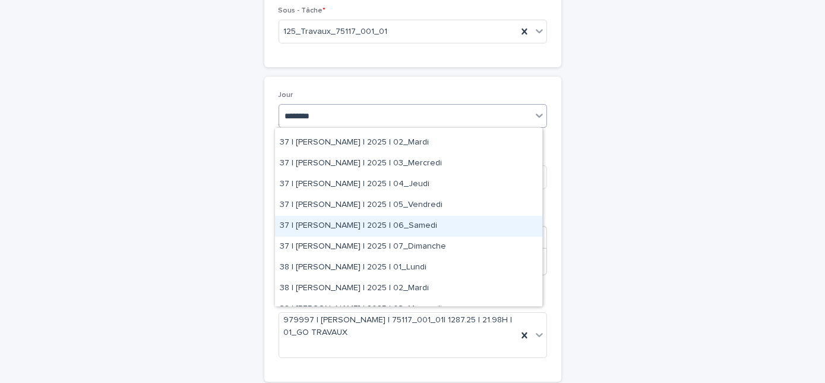
scroll to position [216, 0]
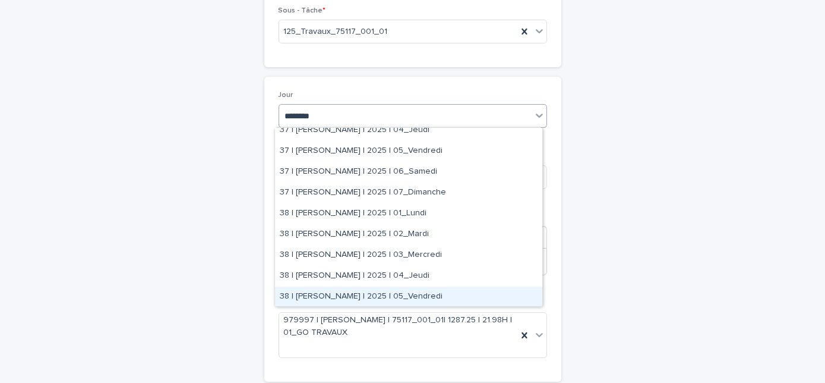
click at [399, 293] on div "38 | [PERSON_NAME] | 2025 | 05_Vendredi" at bounding box center [408, 296] width 267 height 21
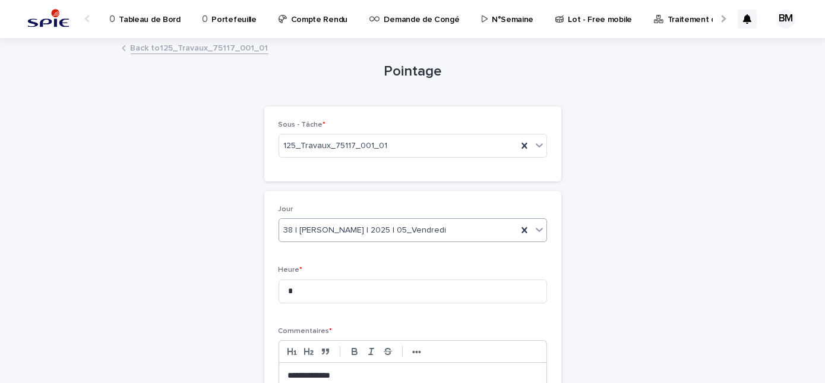
scroll to position [199, 0]
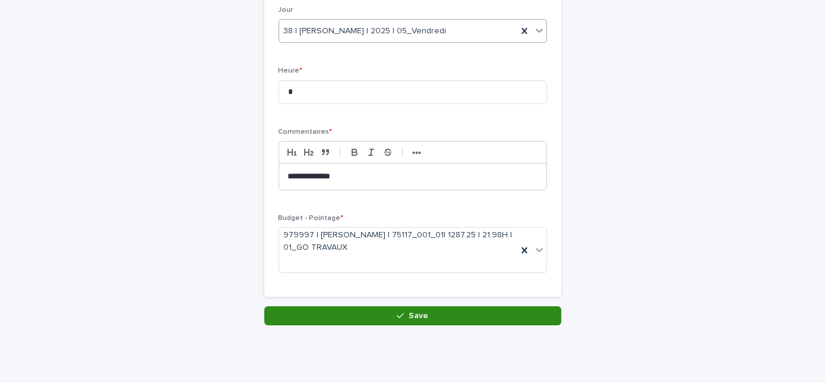
click at [424, 306] on button "Save" at bounding box center [412, 315] width 297 height 19
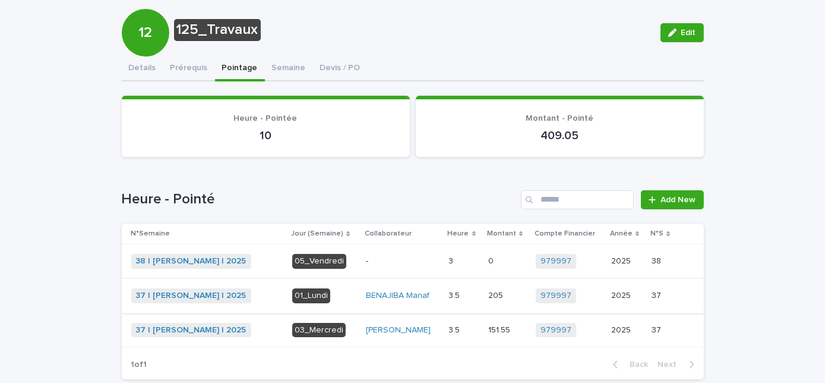
scroll to position [118, 0]
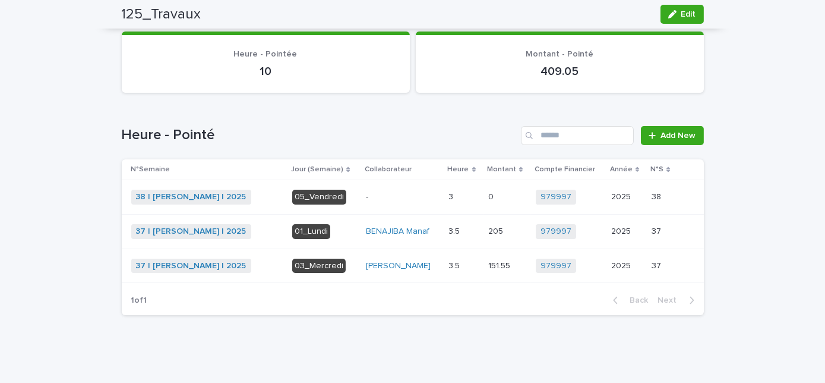
click at [393, 198] on p "-" at bounding box center [402, 197] width 73 height 10
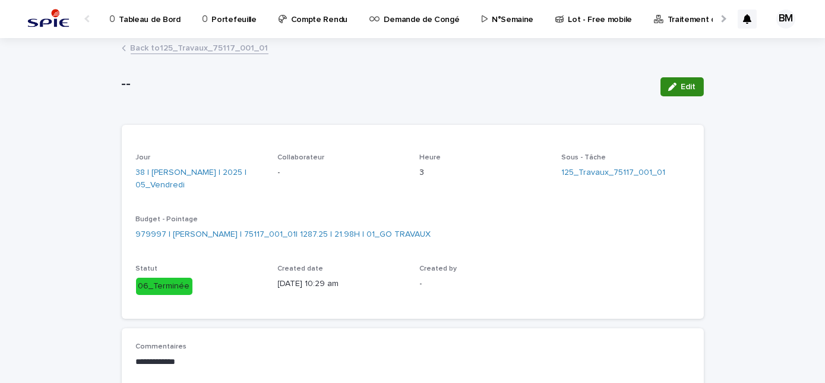
click at [672, 92] on button "Edit" at bounding box center [682, 86] width 43 height 19
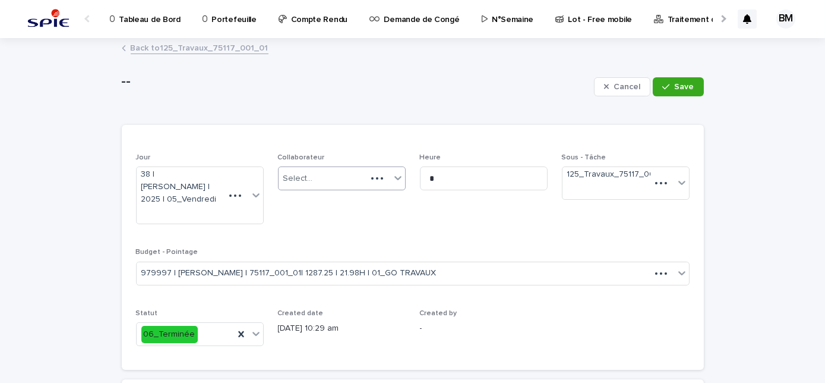
click at [299, 181] on div "Select..." at bounding box center [298, 178] width 30 height 12
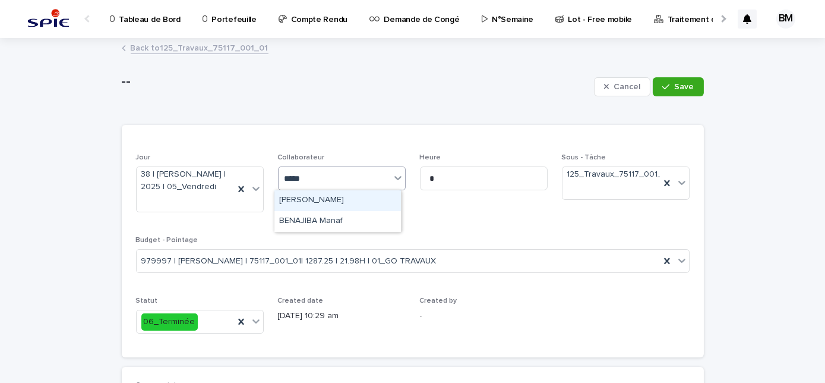
type input "******"
click at [343, 196] on div "BENAJIBA Manaf" at bounding box center [338, 200] width 127 height 21
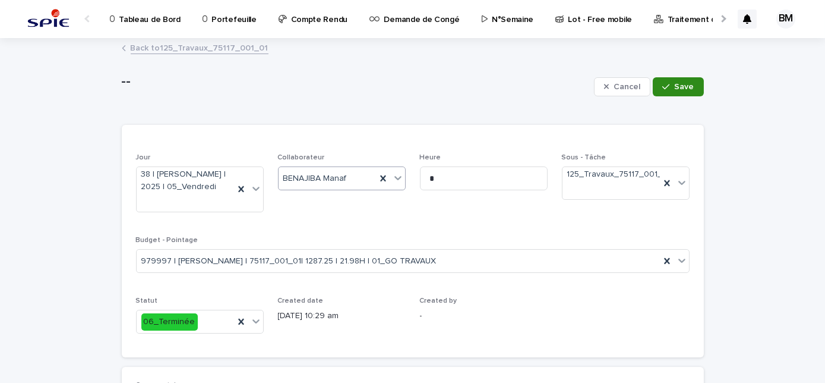
click at [672, 95] on button "Save" at bounding box center [678, 86] width 51 height 19
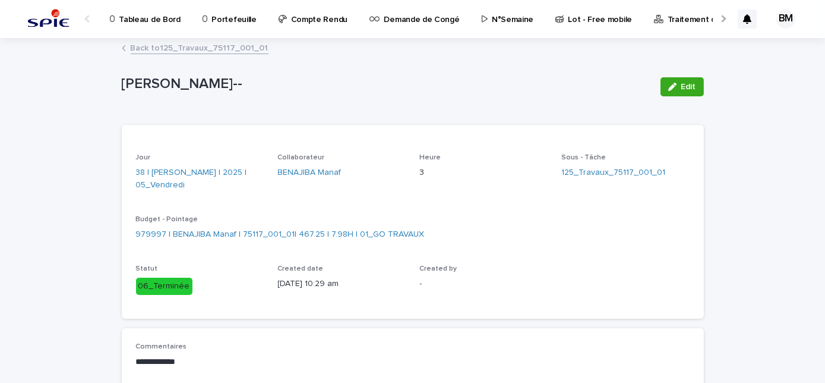
click at [214, 47] on link "Back to 125_Travaux_75117_001_01" at bounding box center [200, 47] width 138 height 14
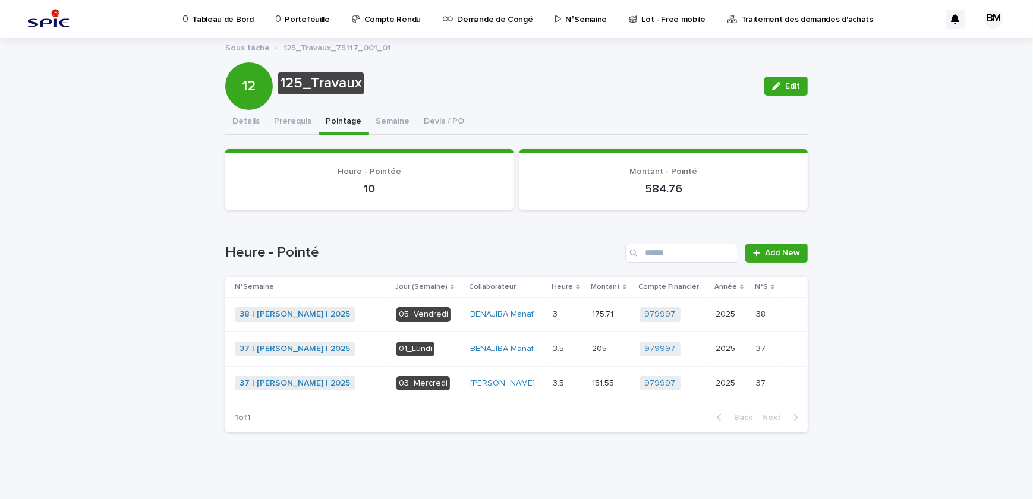
click at [294, 17] on p "Portefeuille" at bounding box center [307, 12] width 45 height 25
